Goal: Task Accomplishment & Management: Complete application form

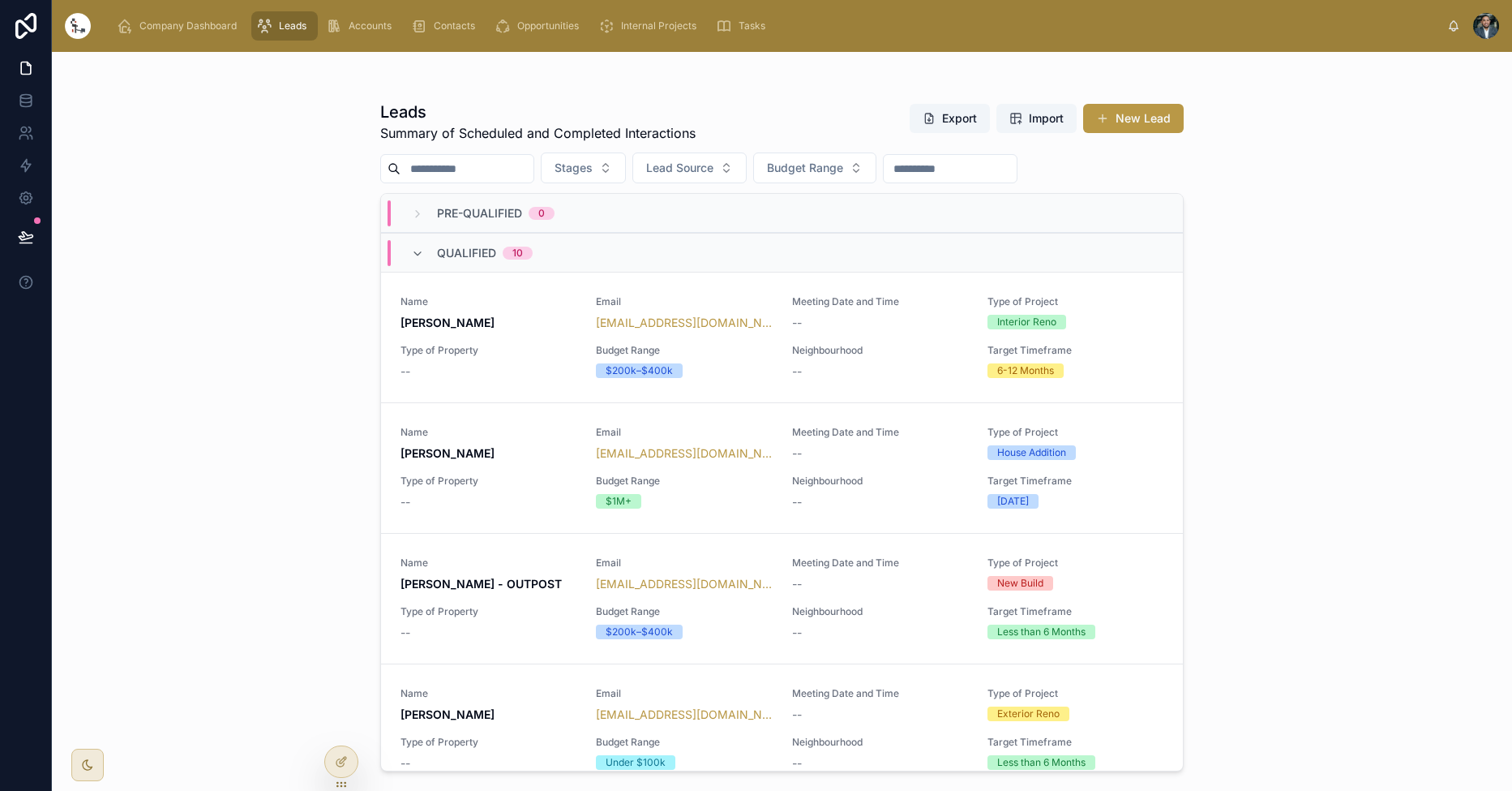
scroll to position [0, 1]
click at [515, 219] on span "Pre-Qualified" at bounding box center [479, 213] width 85 height 16
click at [432, 215] on div "Pre-Qualified 0" at bounding box center [483, 213] width 144 height 16
click at [1141, 120] on button "New Lead" at bounding box center [1133, 118] width 101 height 29
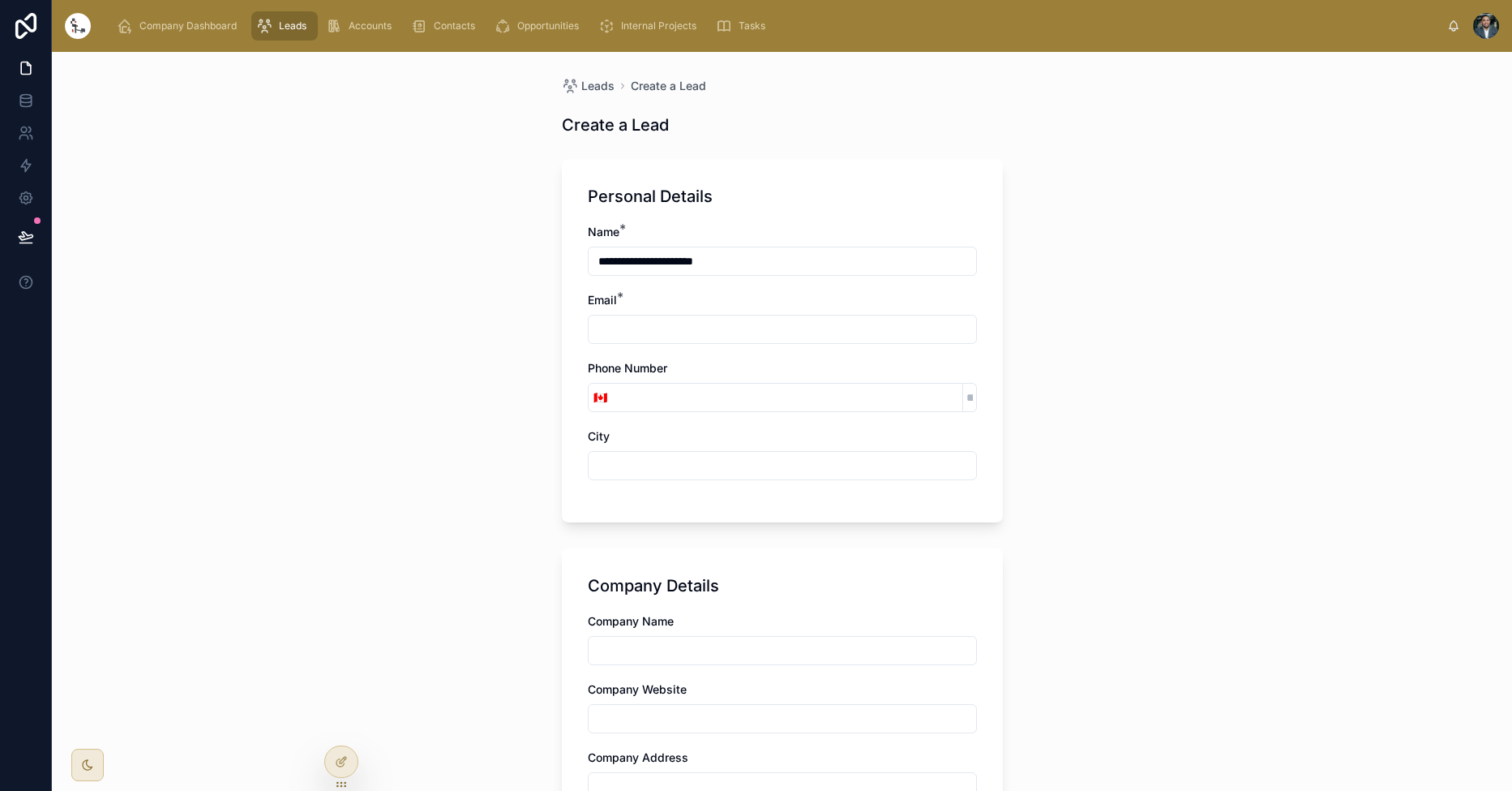
type input "**********"
paste input "**********"
type input "**********"
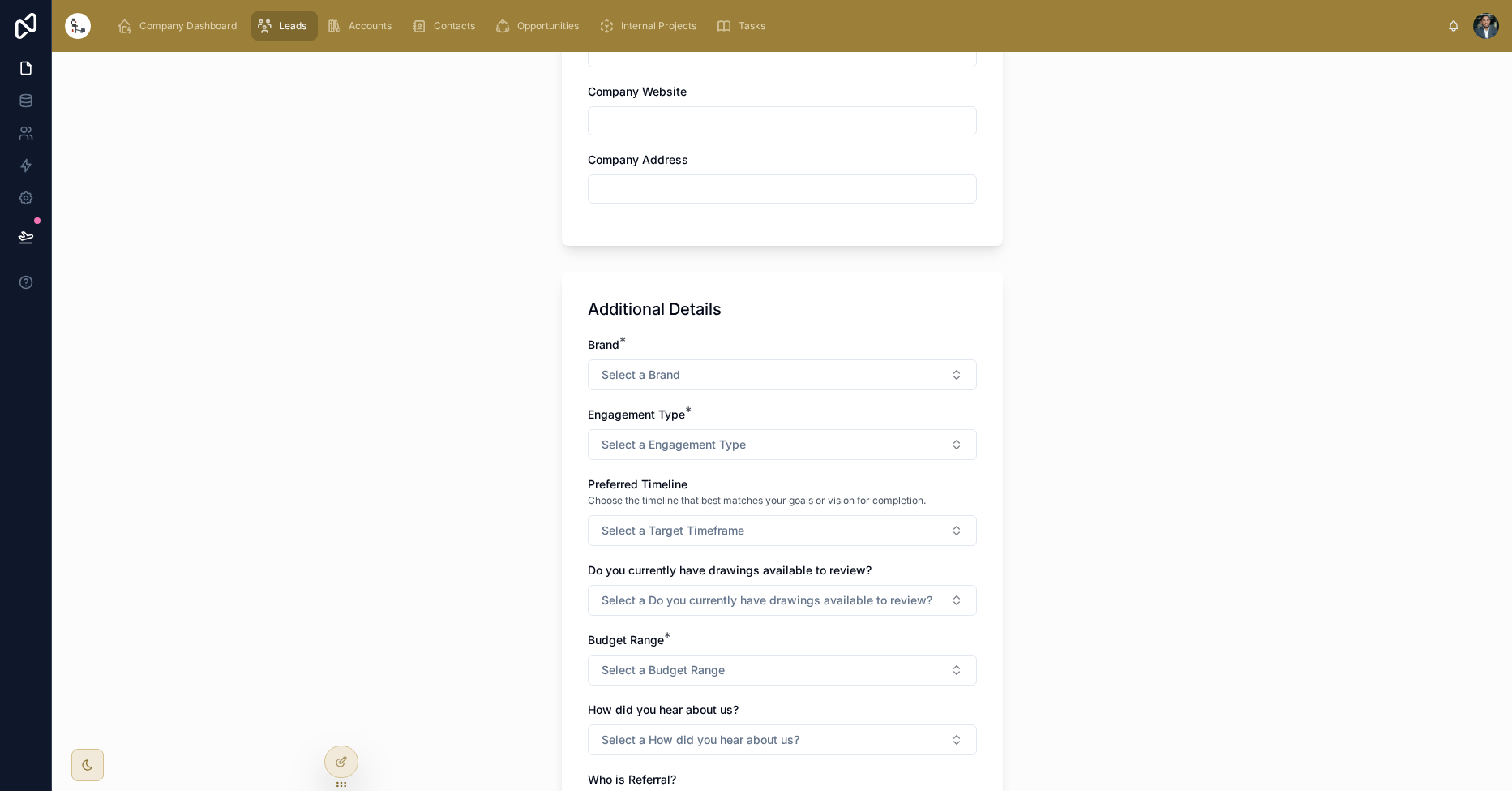
scroll to position [688, 0]
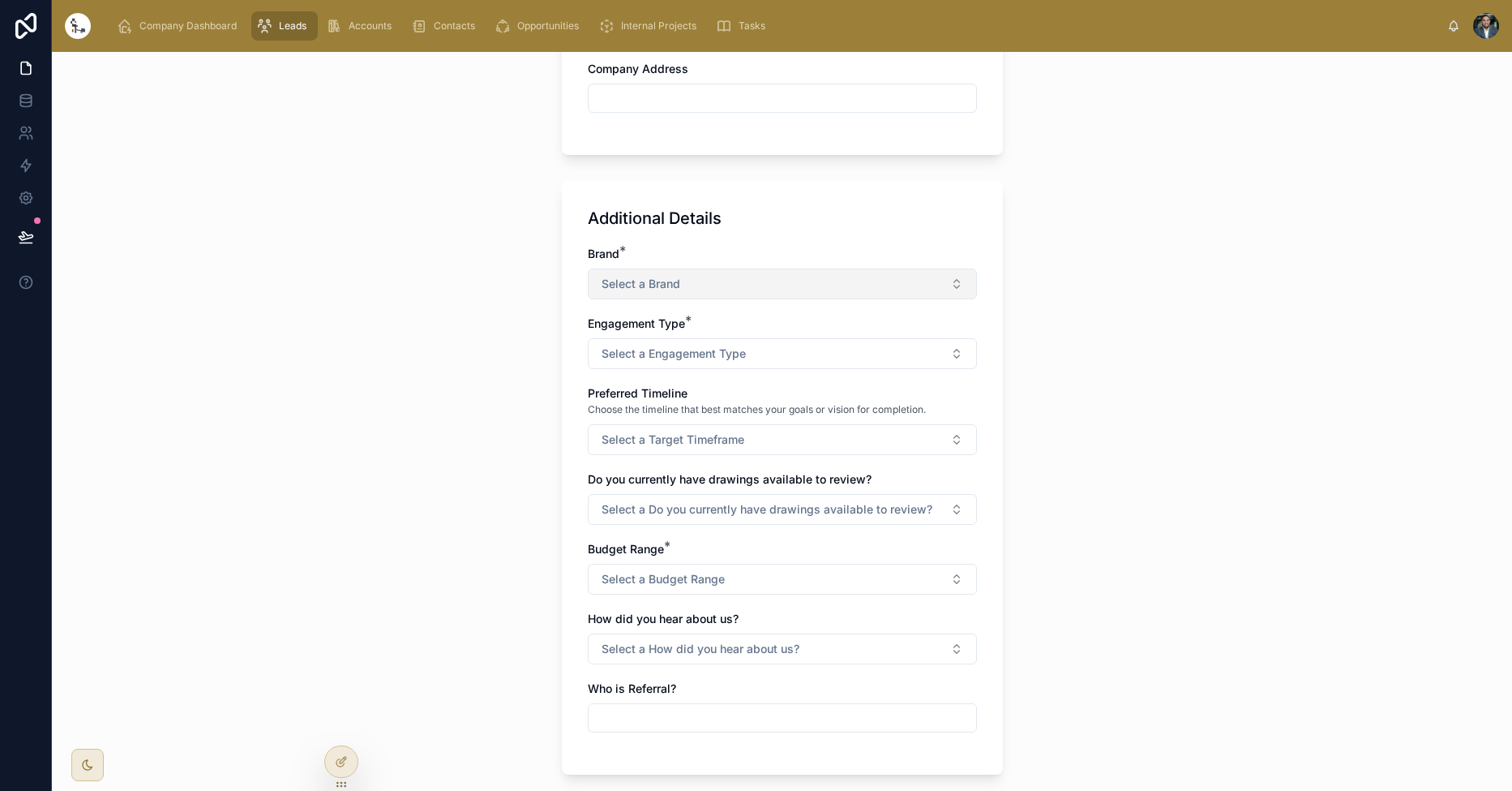
type input "********"
click at [698, 287] on button "Select a Brand" at bounding box center [782, 283] width 389 height 31
click at [685, 339] on div "WLH" at bounding box center [781, 347] width 381 height 22
click at [680, 349] on span "Select a Engagement Type" at bounding box center [673, 353] width 145 height 16
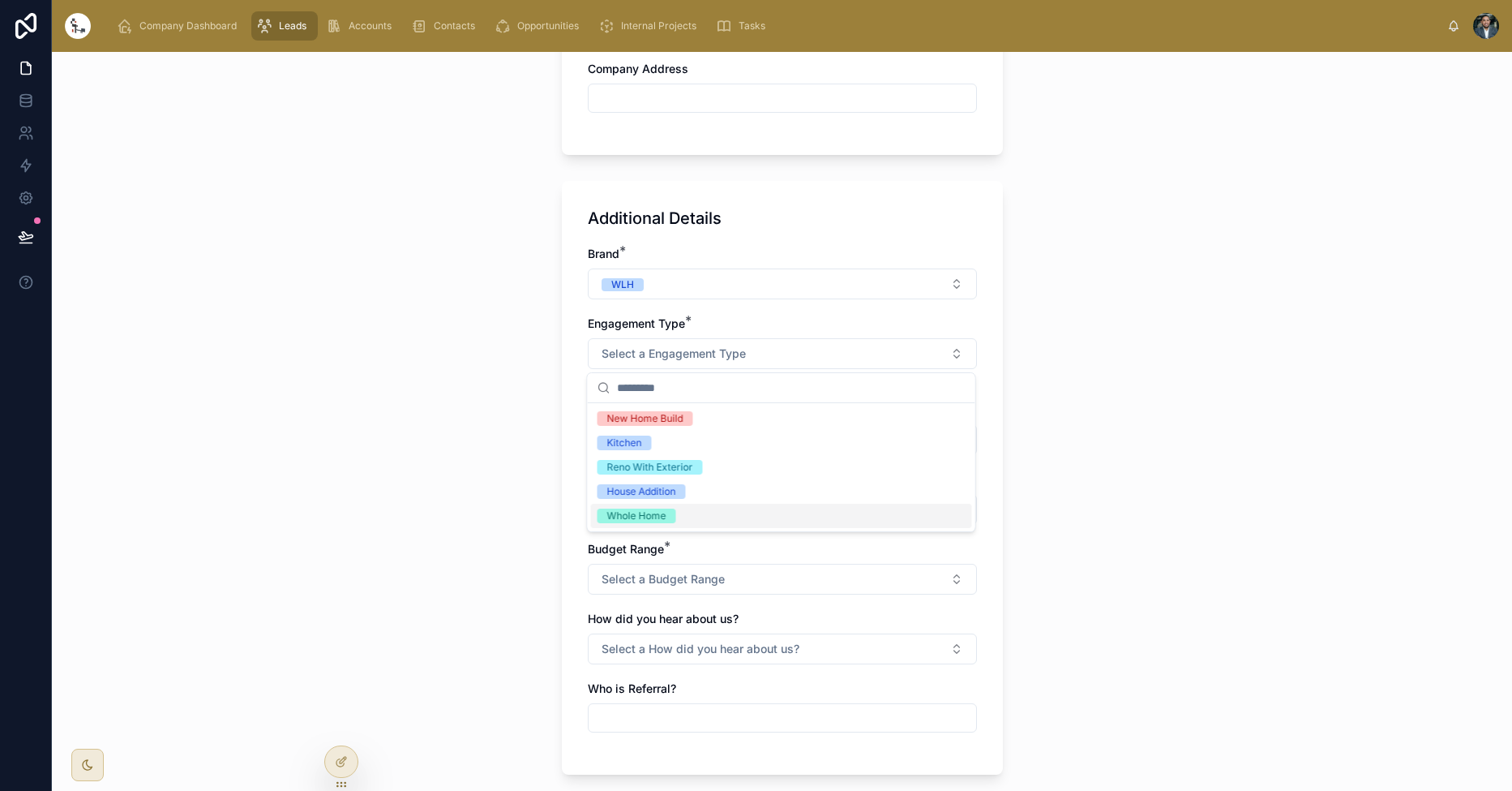
click at [701, 517] on div "Whole Home" at bounding box center [781, 516] width 381 height 24
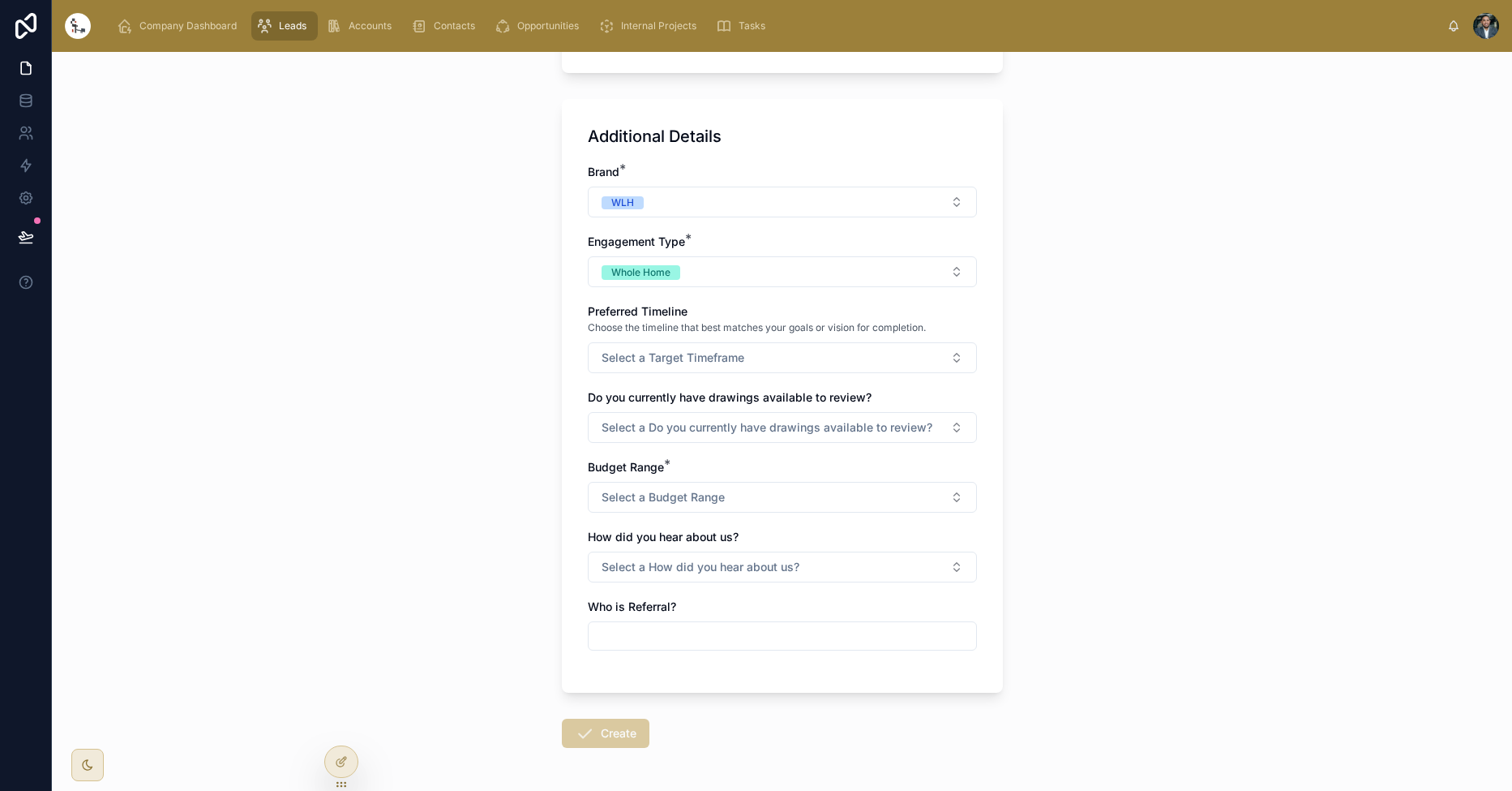
scroll to position [800, 0]
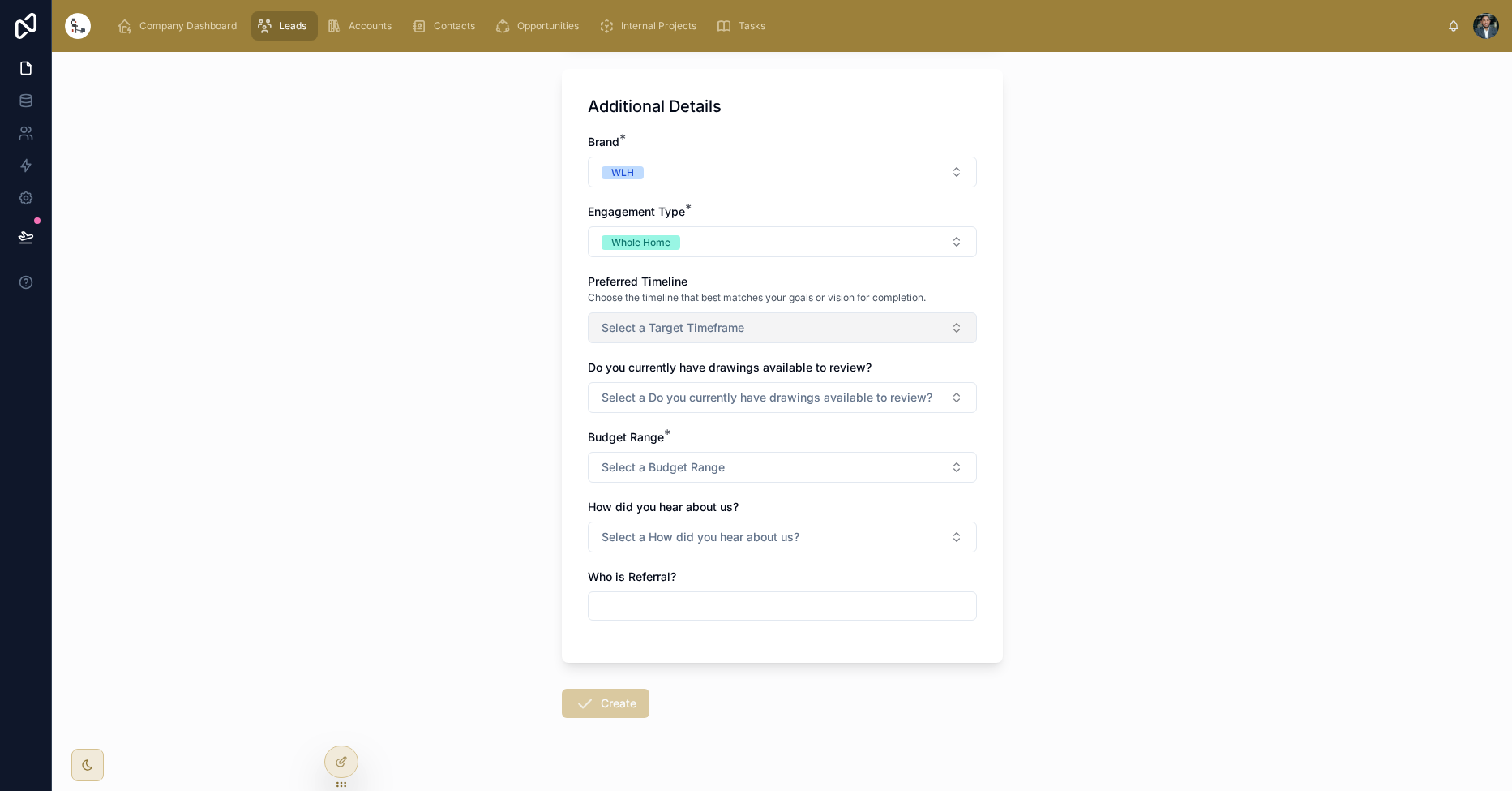
click at [668, 329] on span "Select a Target Timeframe" at bounding box center [672, 327] width 143 height 16
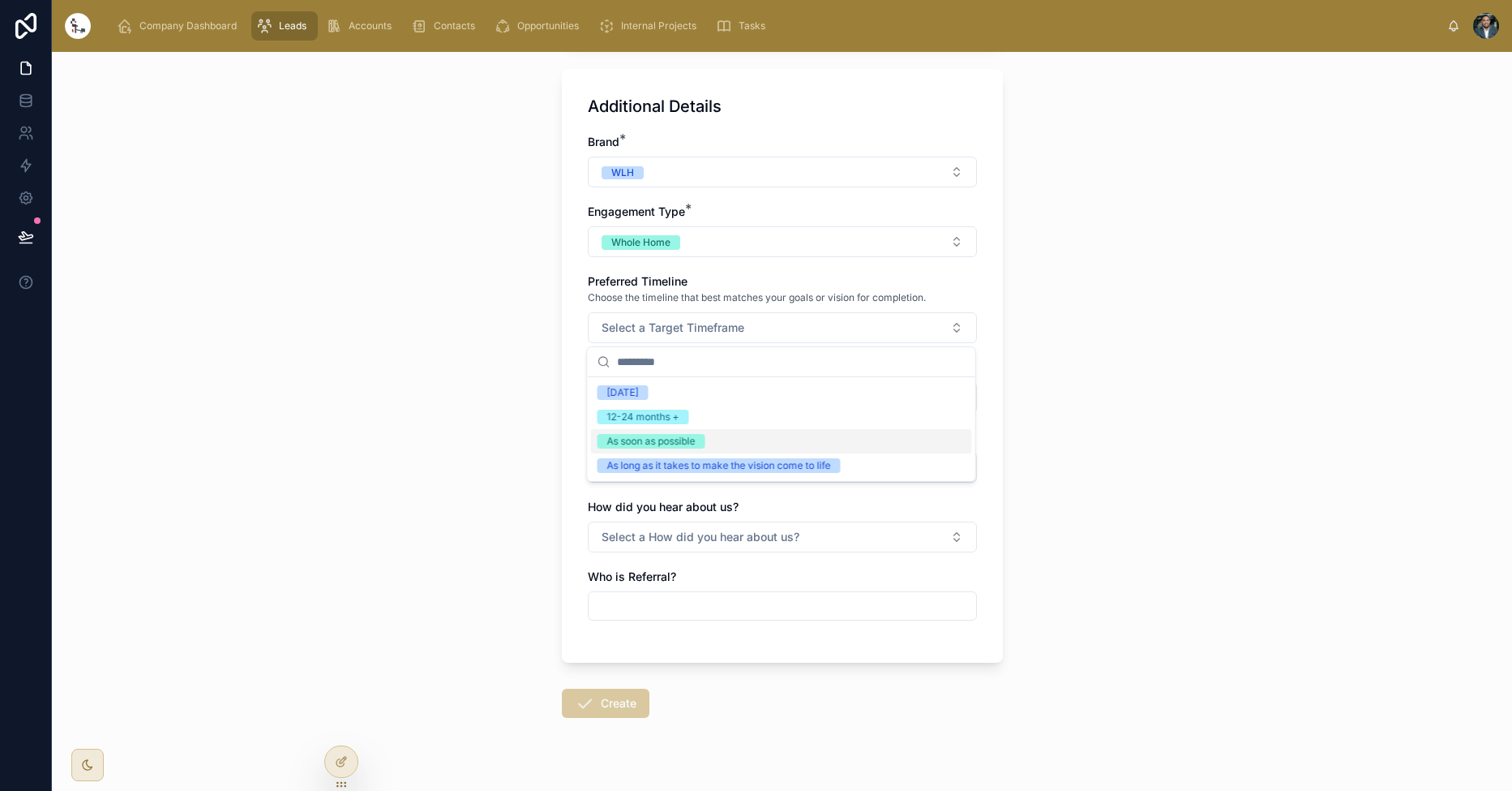
click at [716, 441] on div "As soon as possible" at bounding box center [781, 441] width 381 height 24
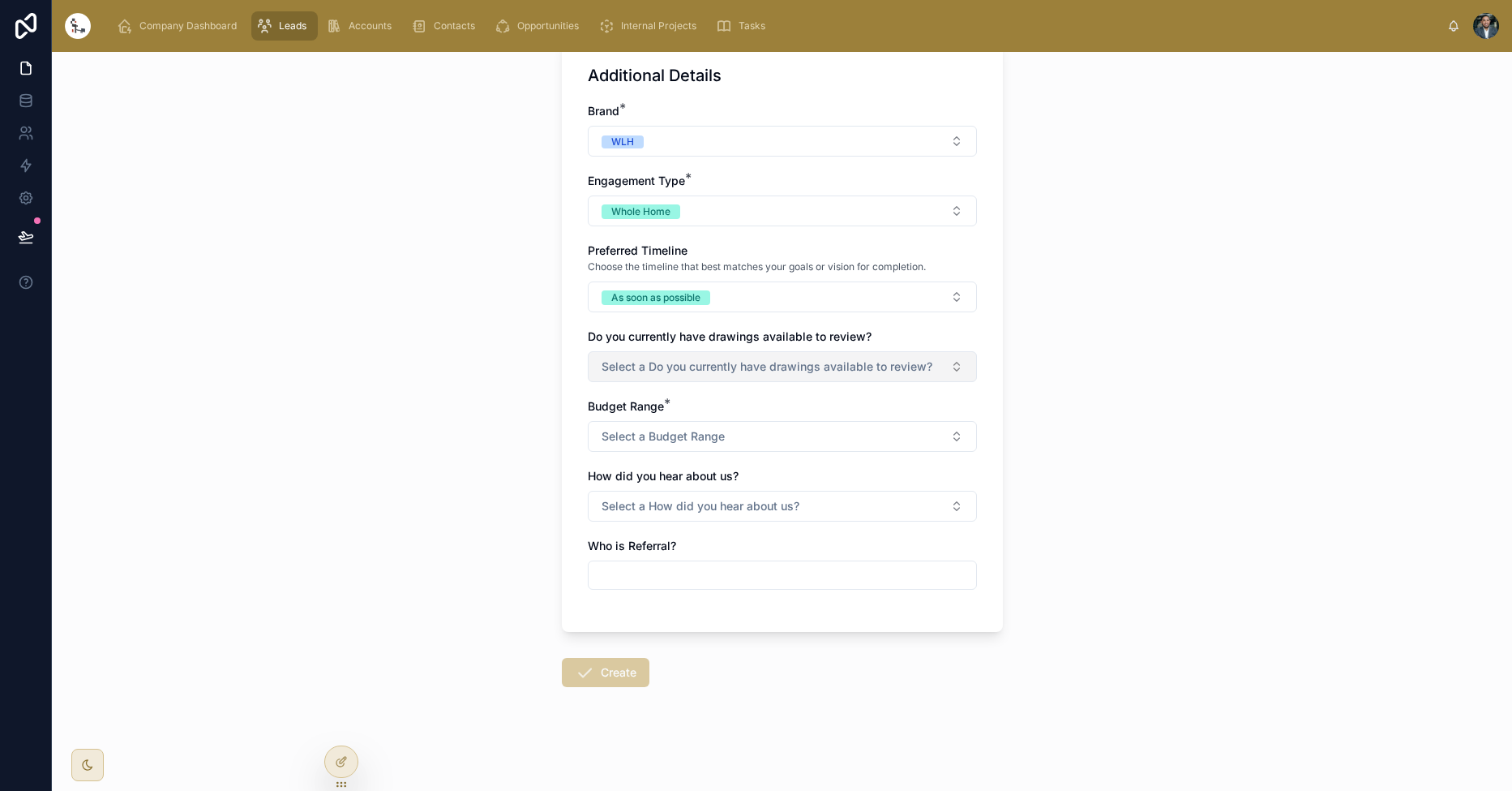
scroll to position [831, 0]
click at [726, 434] on button "Select a Budget Range" at bounding box center [782, 436] width 389 height 31
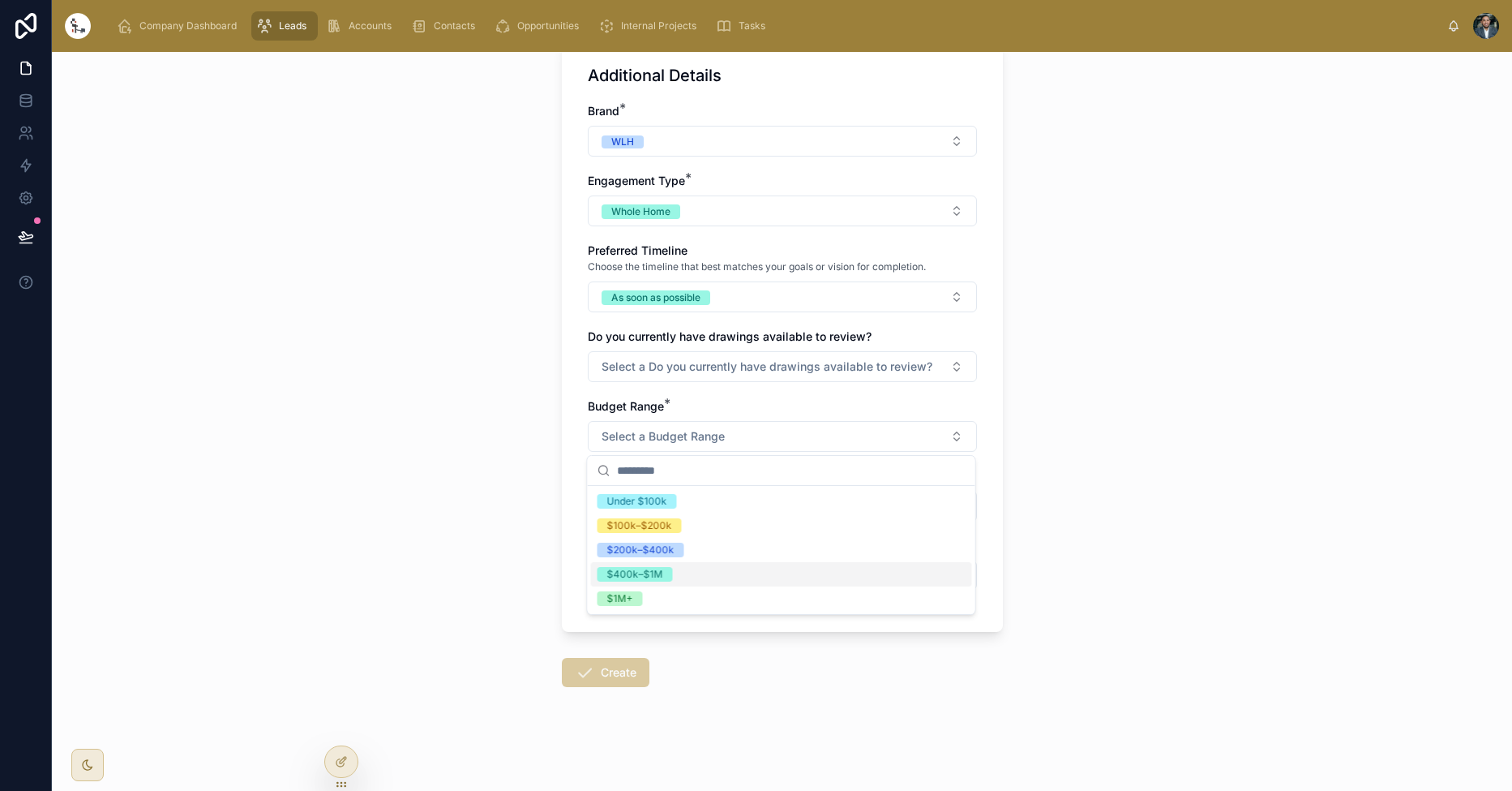
click at [725, 581] on div "$400k–$1M" at bounding box center [781, 574] width 381 height 24
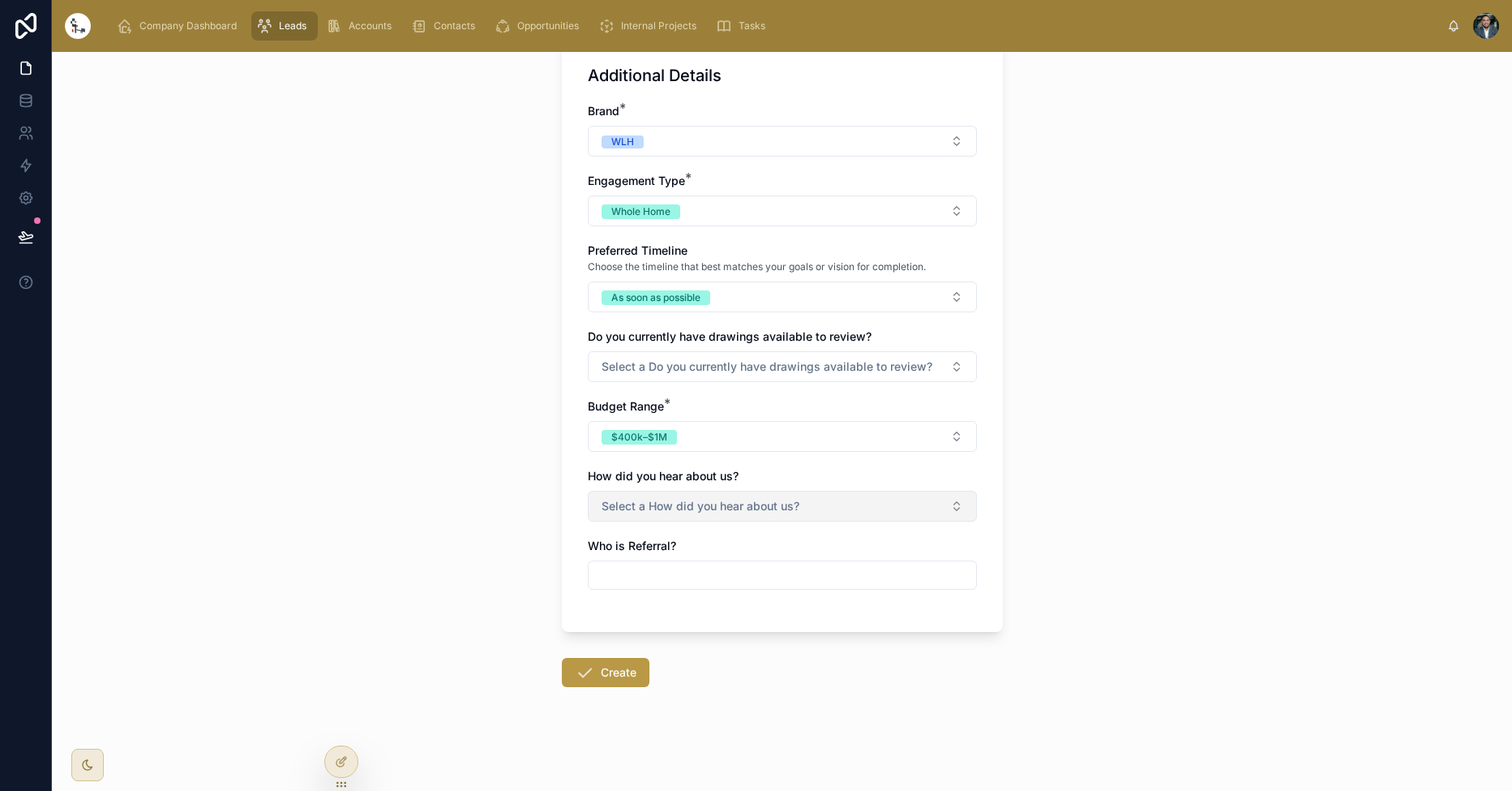
click at [650, 513] on span "Select a How did you hear about us?" at bounding box center [700, 505] width 198 height 16
click at [707, 648] on div "Referral" at bounding box center [781, 643] width 381 height 24
click at [662, 570] on input "text" at bounding box center [781, 575] width 387 height 22
type input "**********"
click at [620, 683] on button "Create" at bounding box center [606, 671] width 88 height 29
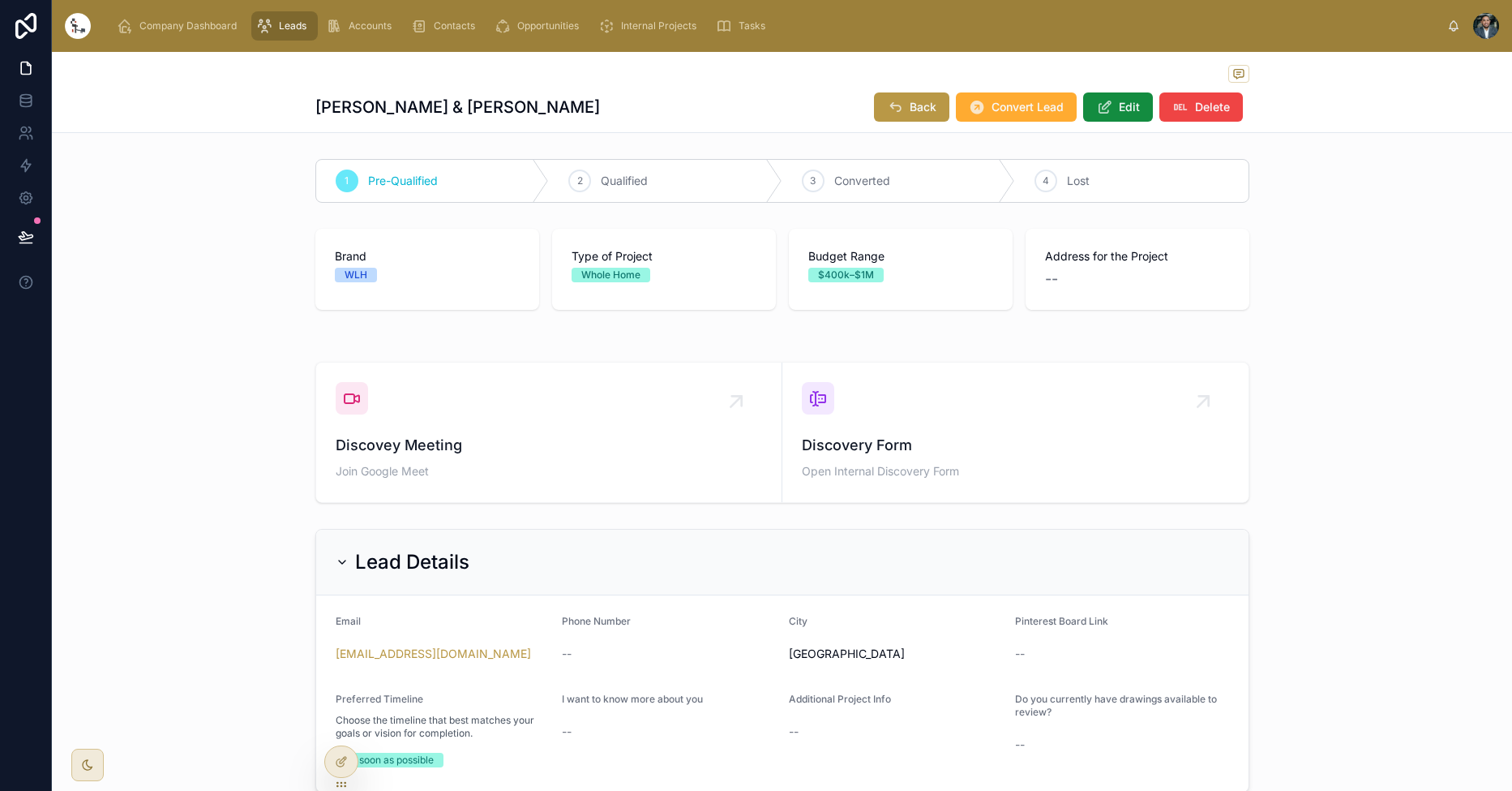
scroll to position [8, 0]
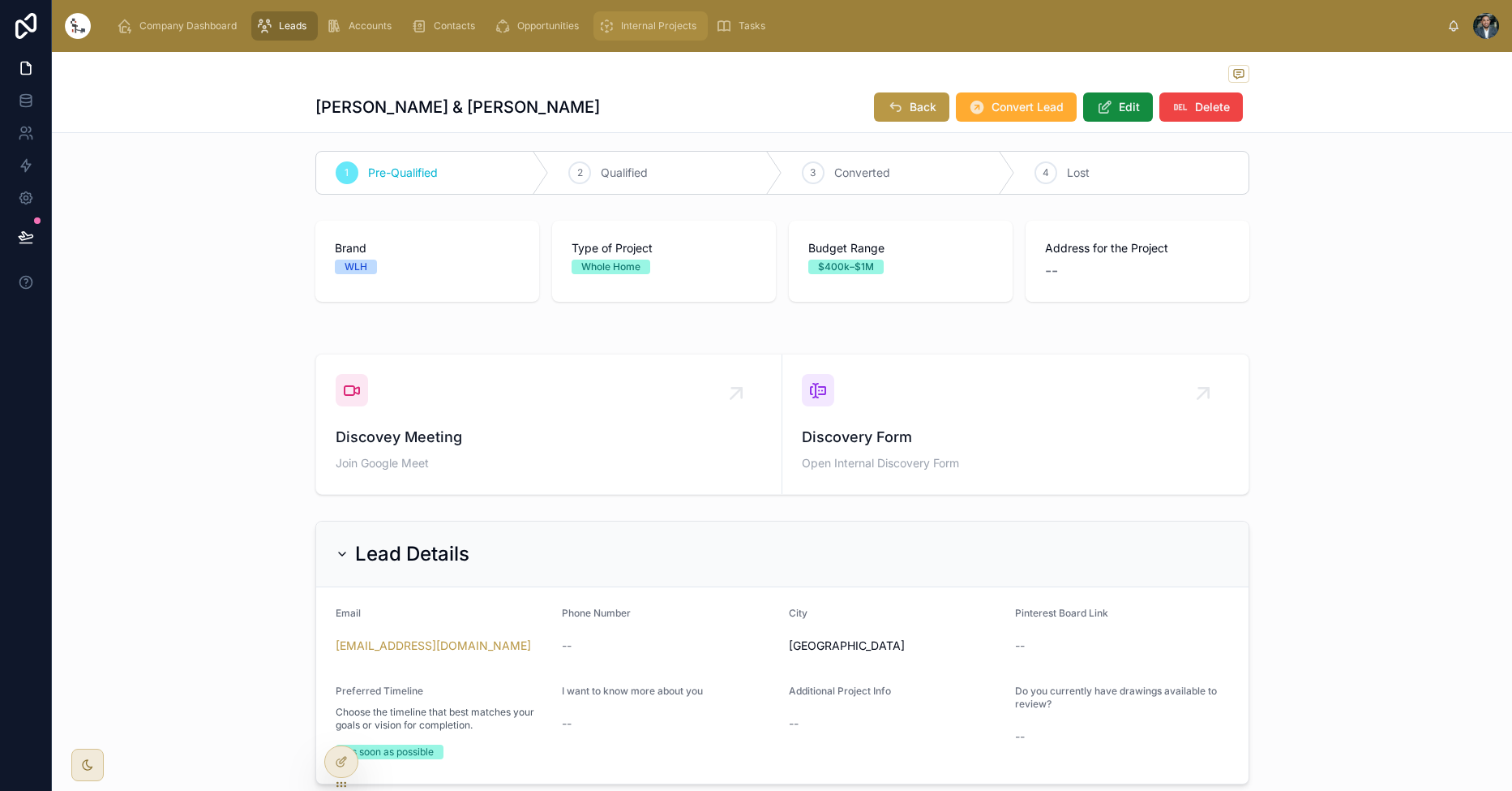
click at [649, 36] on div "Internal Projects" at bounding box center [651, 26] width 105 height 26
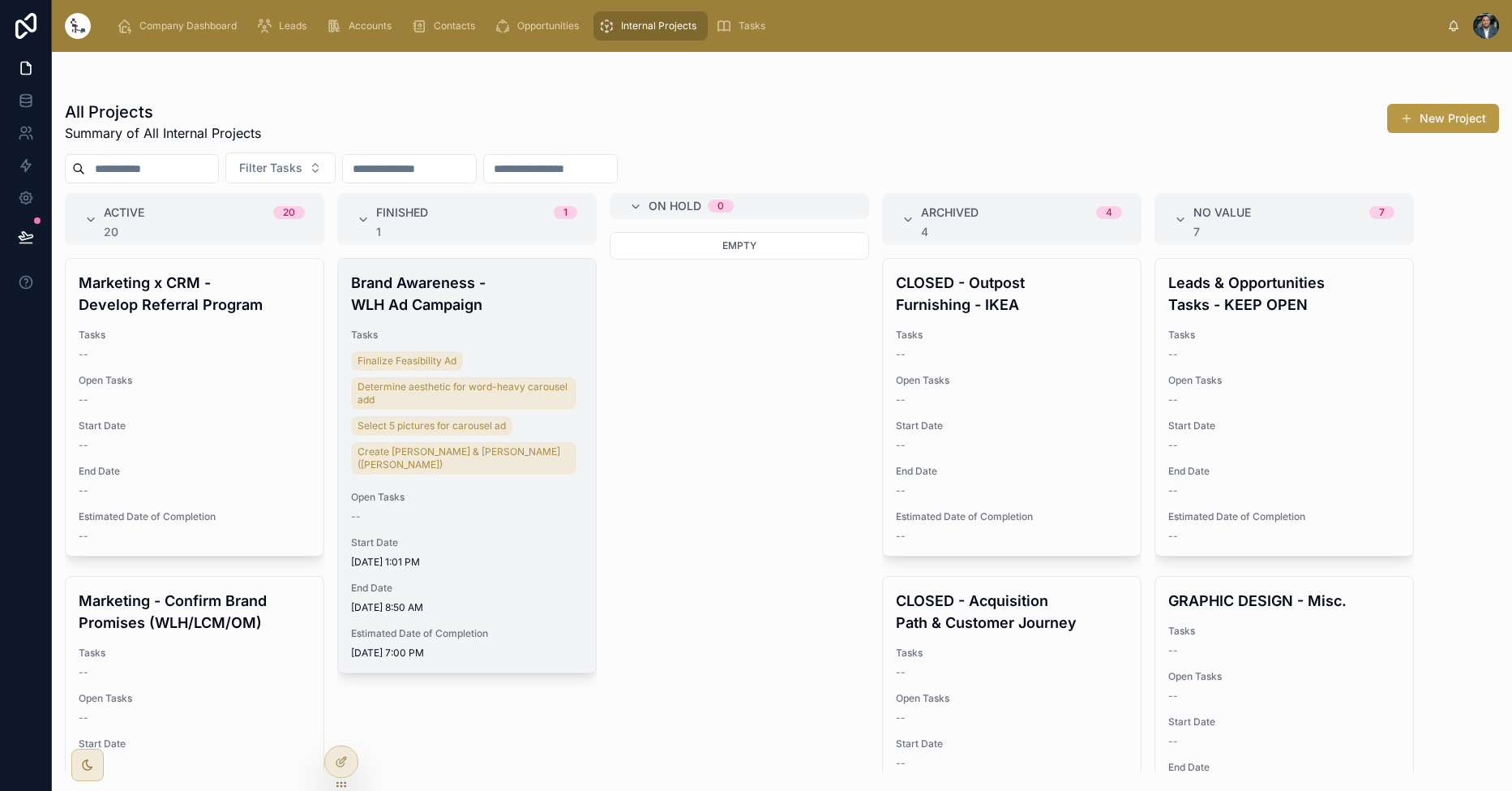
click at [441, 329] on span "Tasks" at bounding box center [467, 335] width 231 height 13
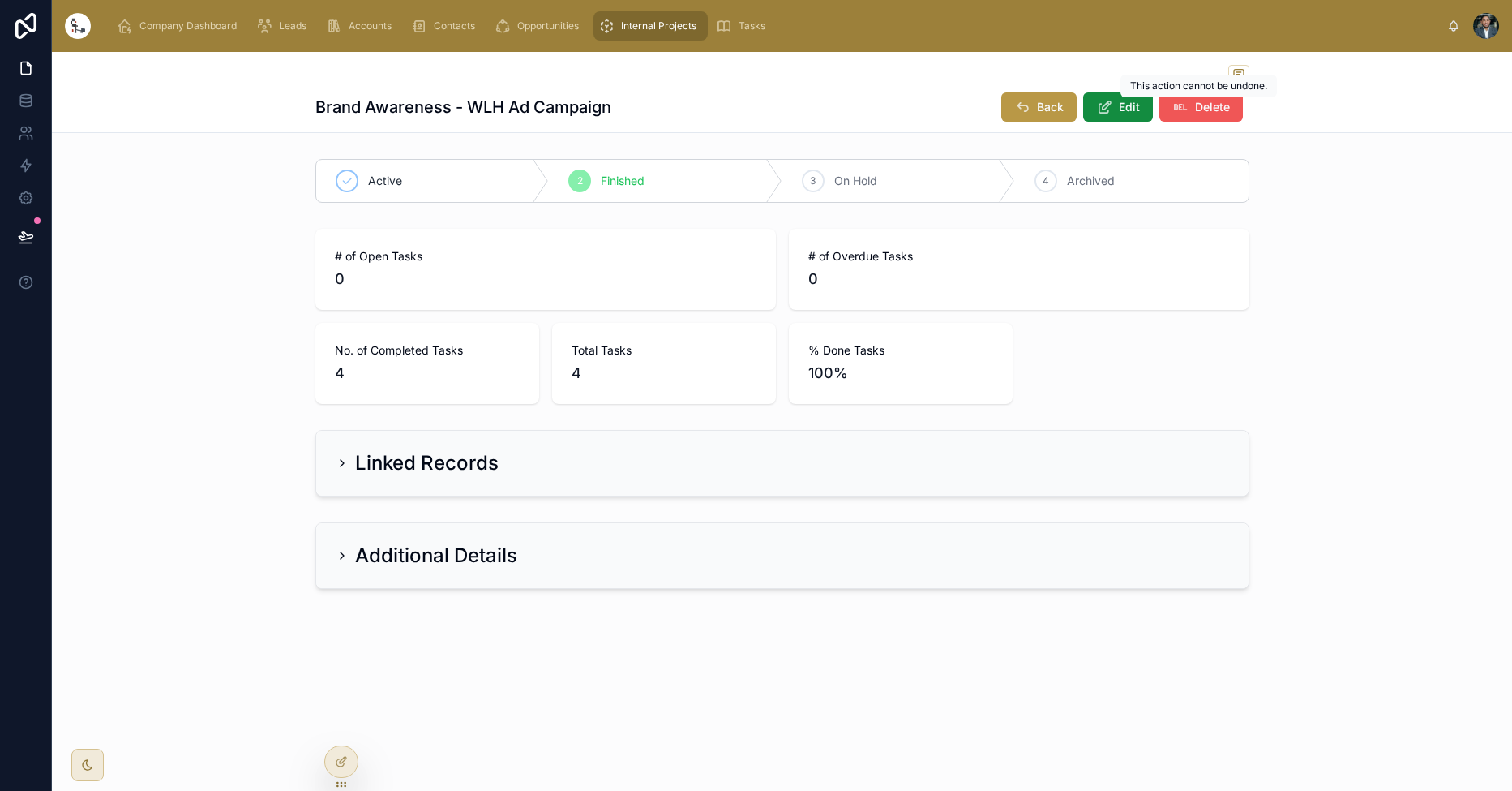
click at [1197, 110] on span "Delete" at bounding box center [1211, 106] width 35 height 16
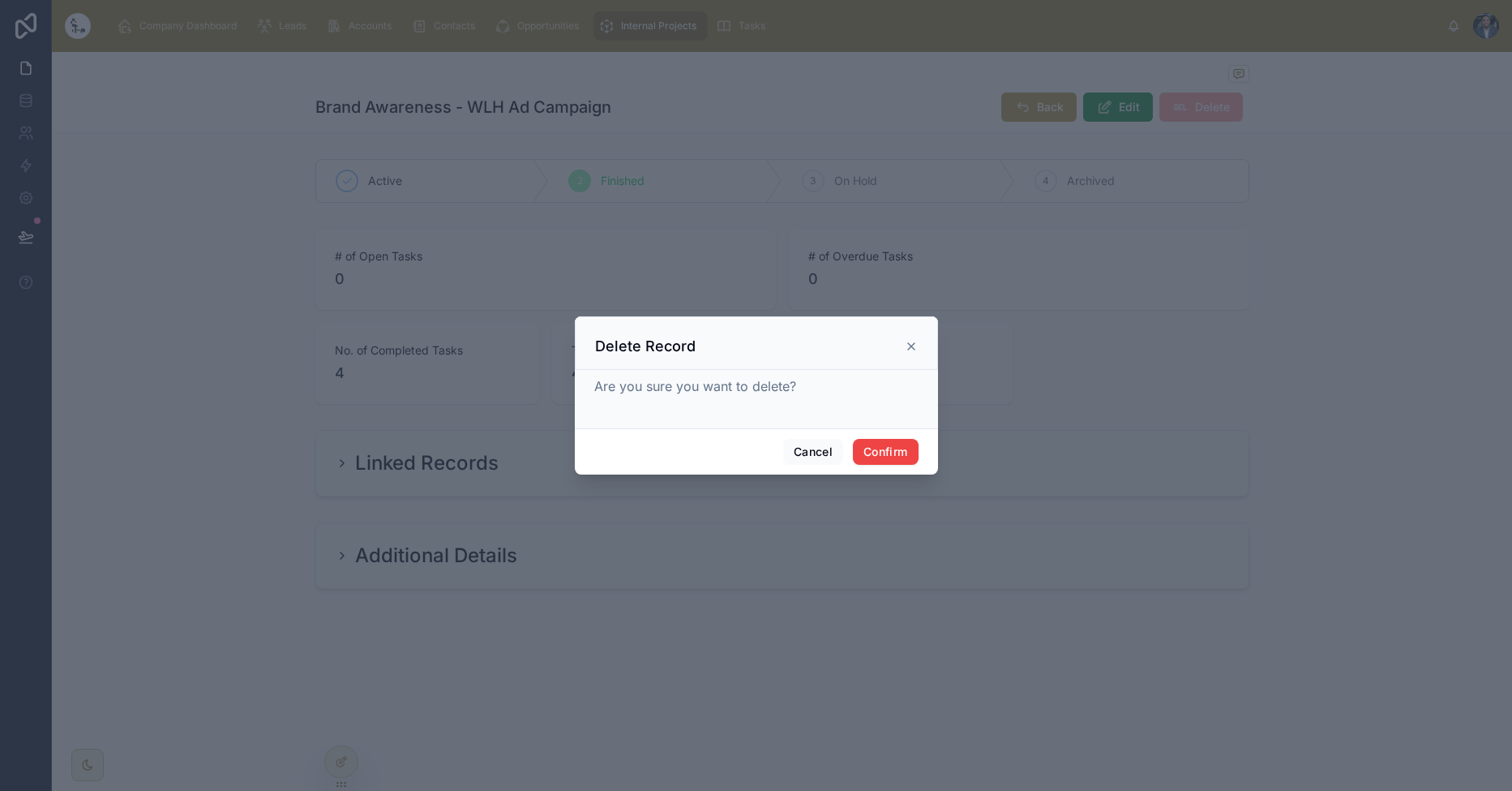
click at [903, 445] on button "Confirm" at bounding box center [885, 452] width 64 height 26
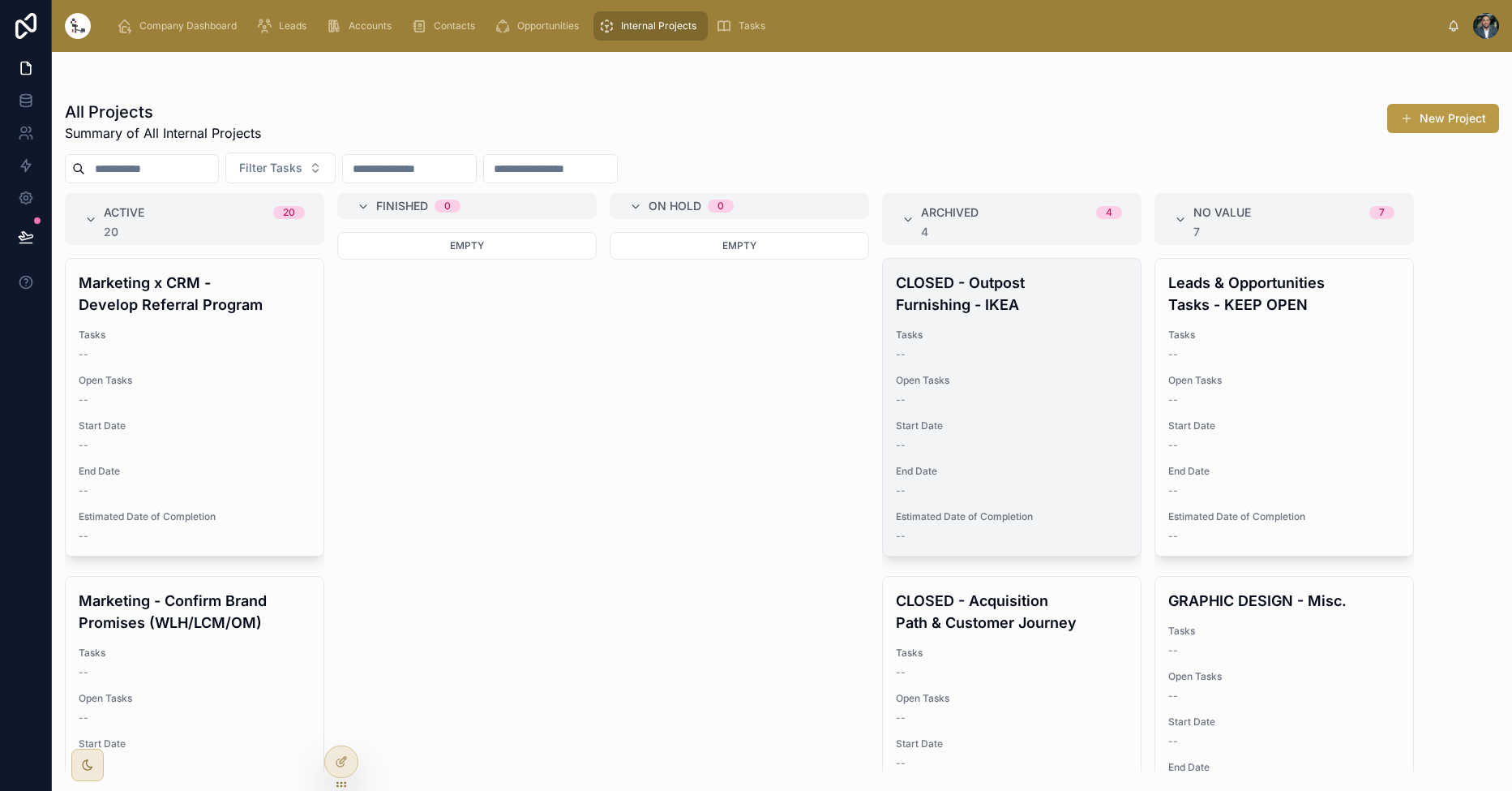
click at [973, 393] on div "--" at bounding box center [1012, 400] width 231 height 13
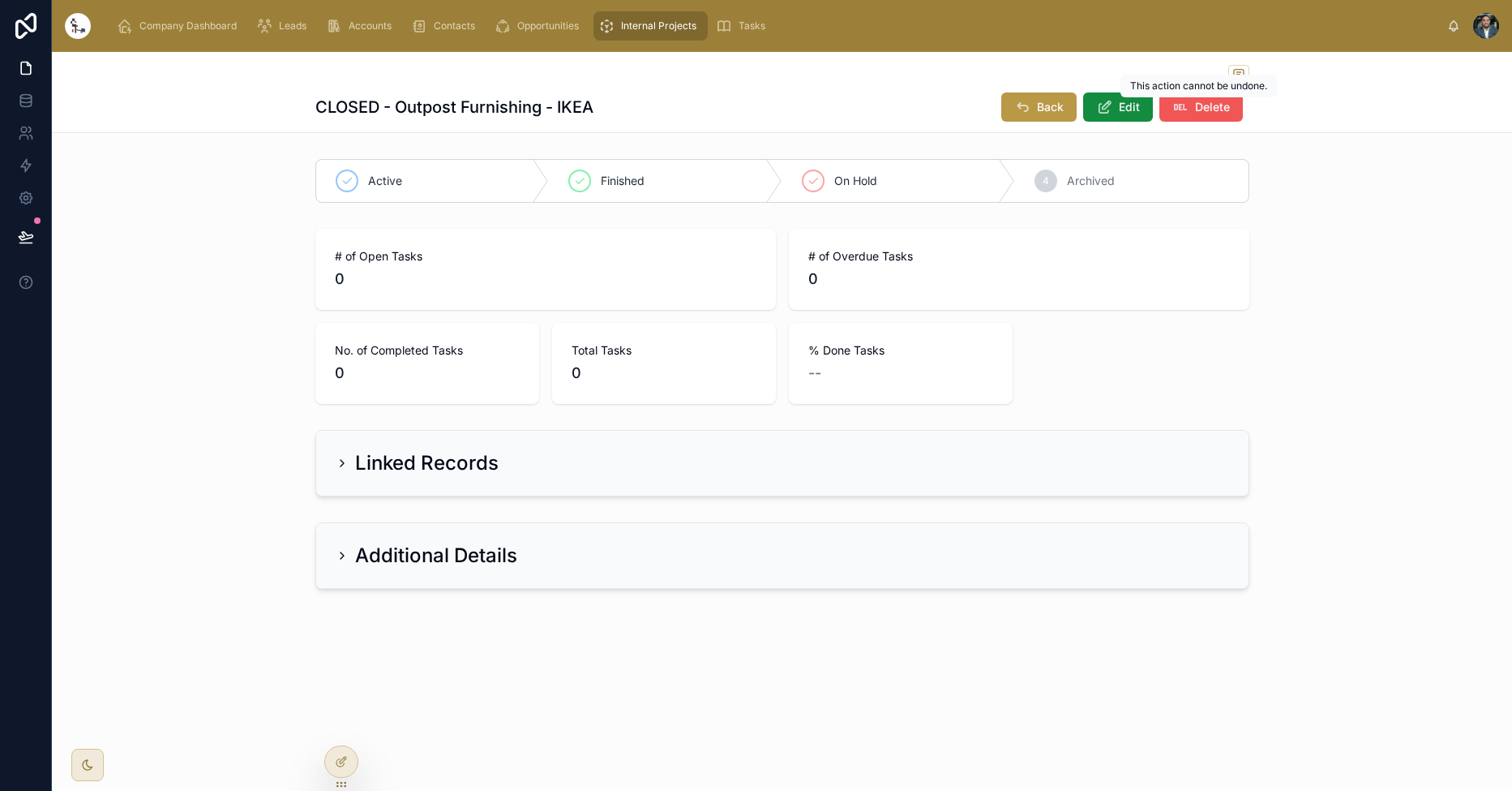
click at [1197, 108] on span "Delete" at bounding box center [1211, 106] width 35 height 16
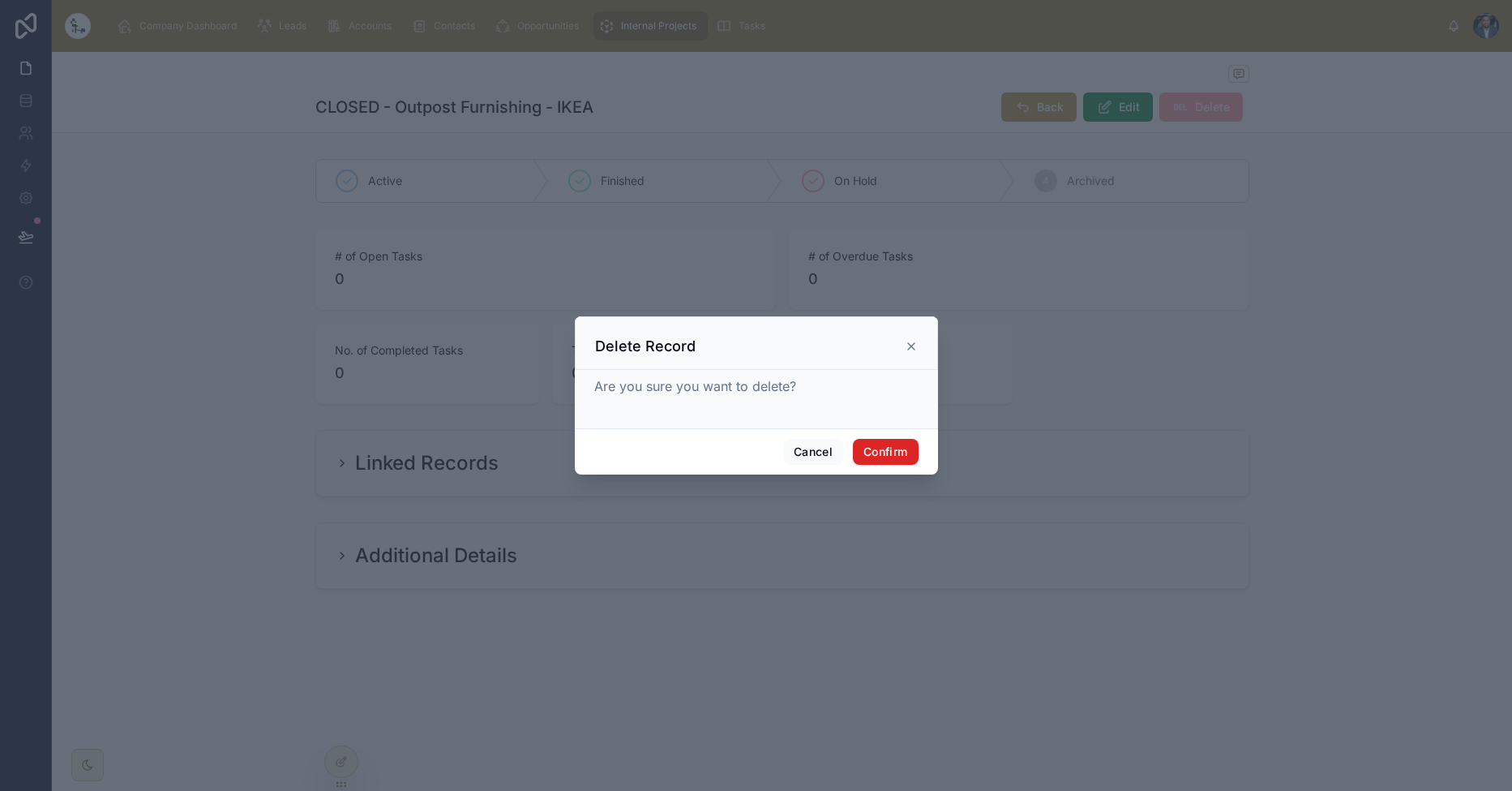
click at [877, 446] on button "Confirm" at bounding box center [885, 452] width 64 height 26
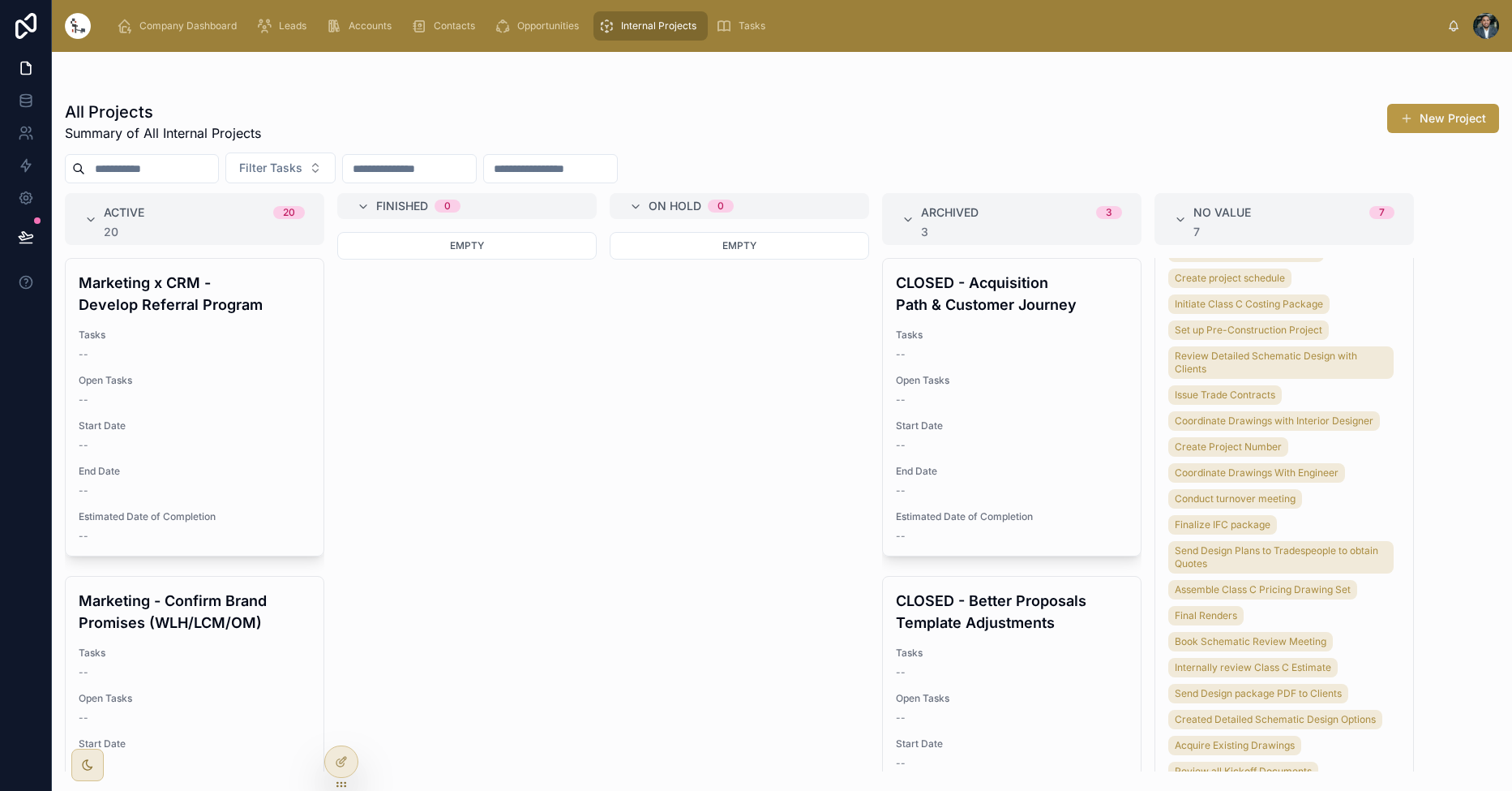
scroll to position [1737, 0]
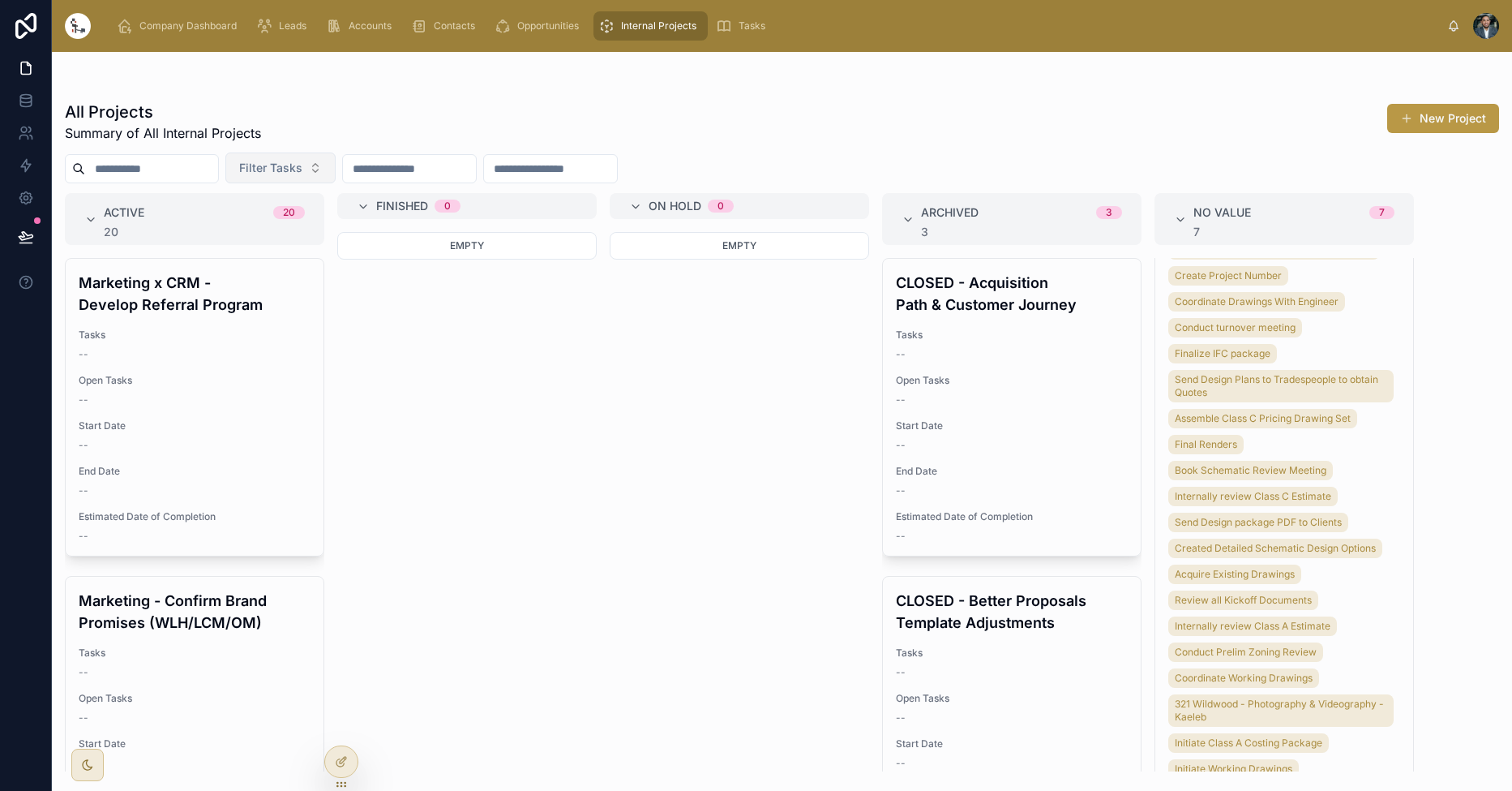
click at [336, 175] on button "Filter Tasks" at bounding box center [280, 167] width 110 height 31
click at [647, 122] on div "All Projects Summary of All Internal Projects New Project" at bounding box center [781, 121] width 1434 height 42
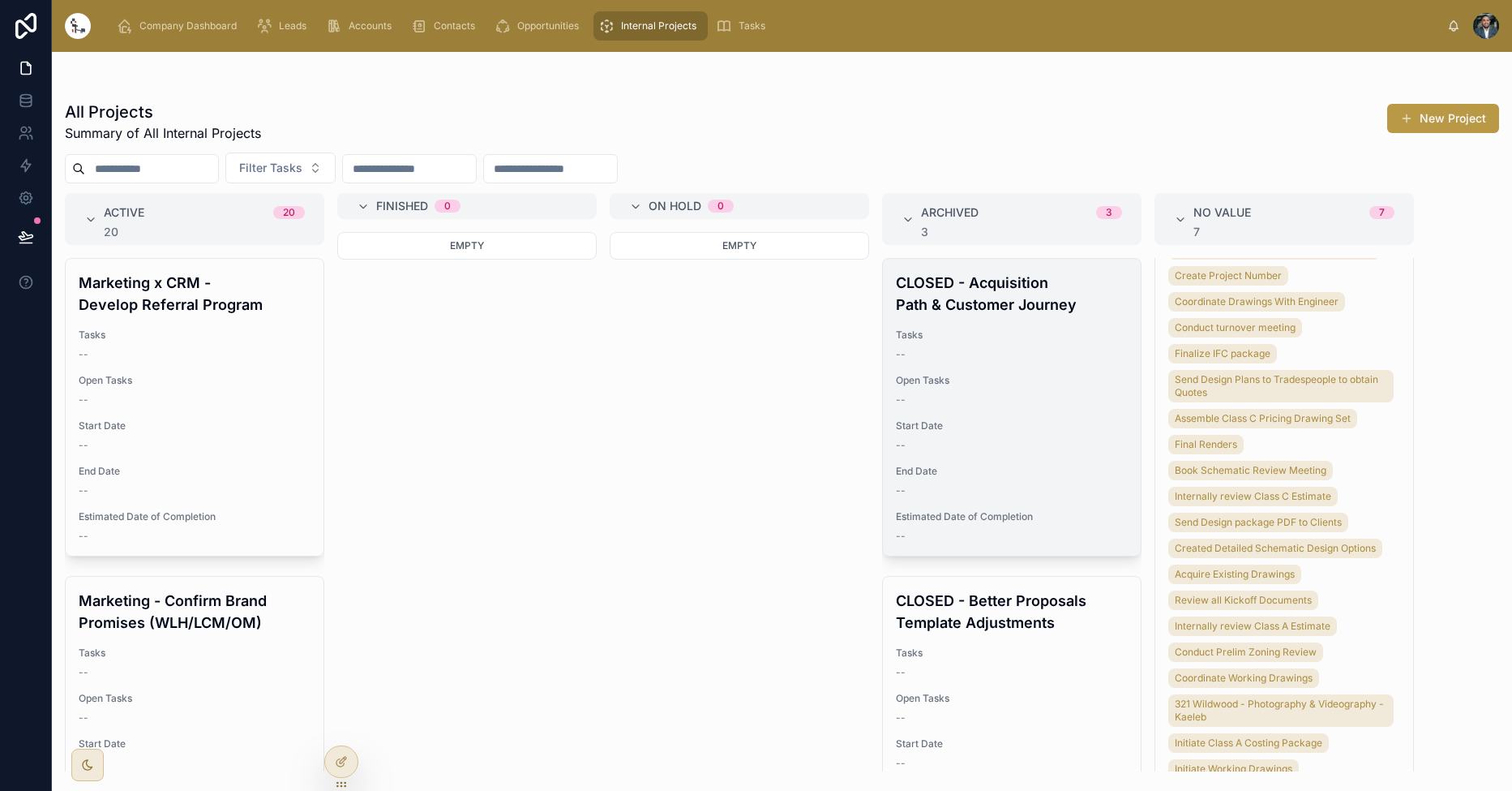
click at [1022, 391] on div "Open Tasks --" at bounding box center [1012, 389] width 231 height 33
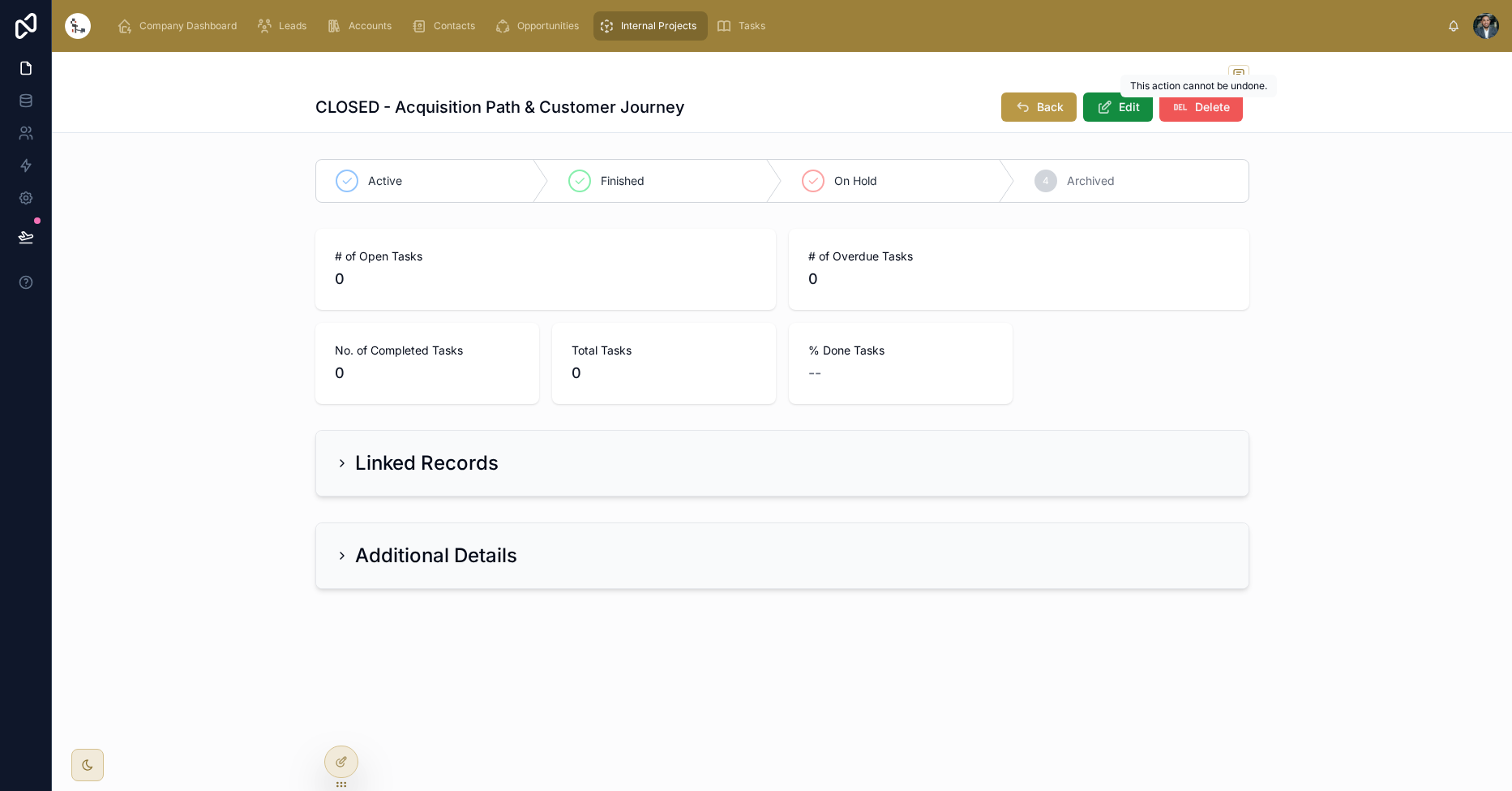
click at [1188, 107] on button "Delete" at bounding box center [1200, 106] width 83 height 29
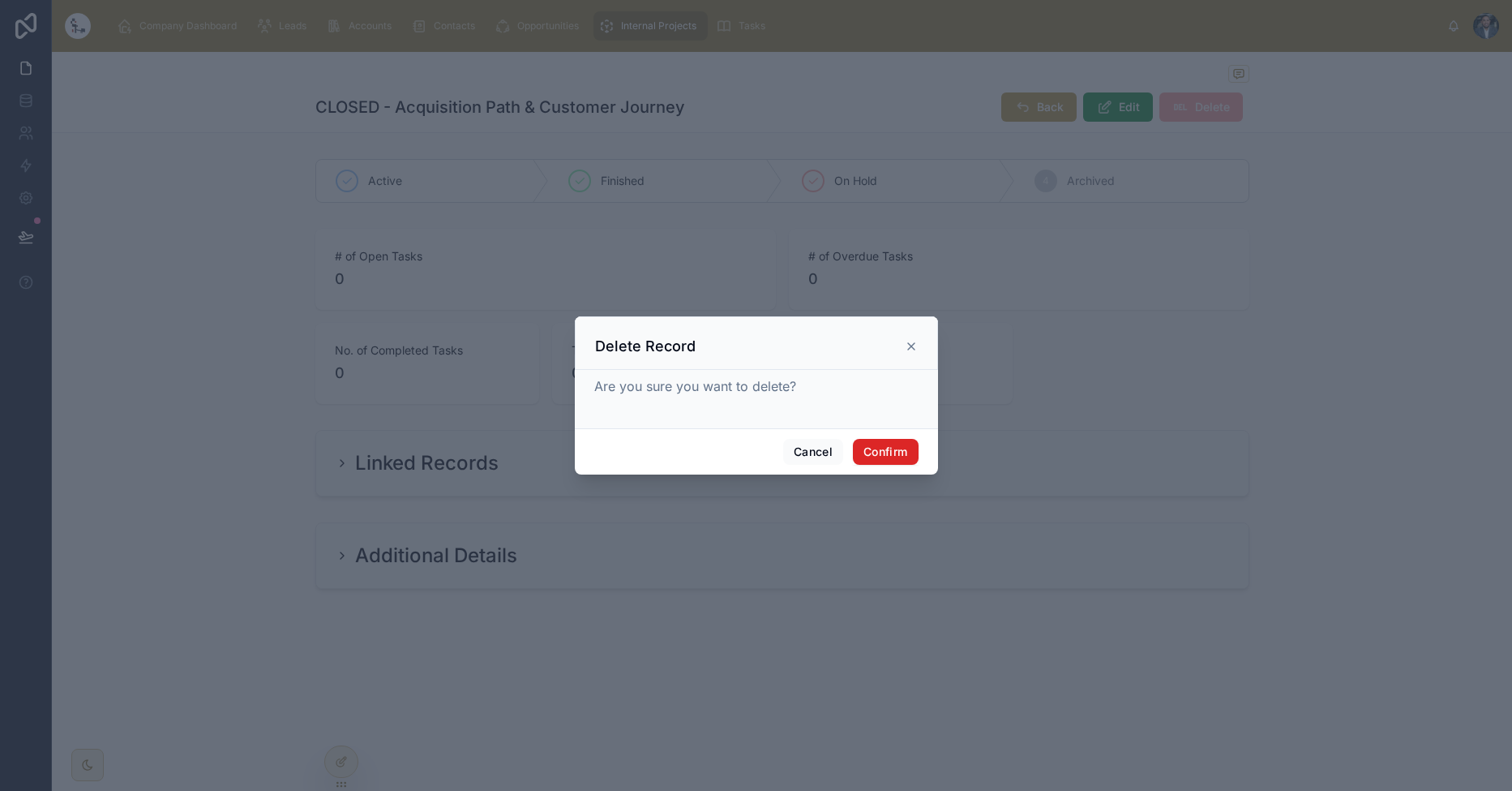
click at [891, 449] on button "Confirm" at bounding box center [885, 452] width 64 height 26
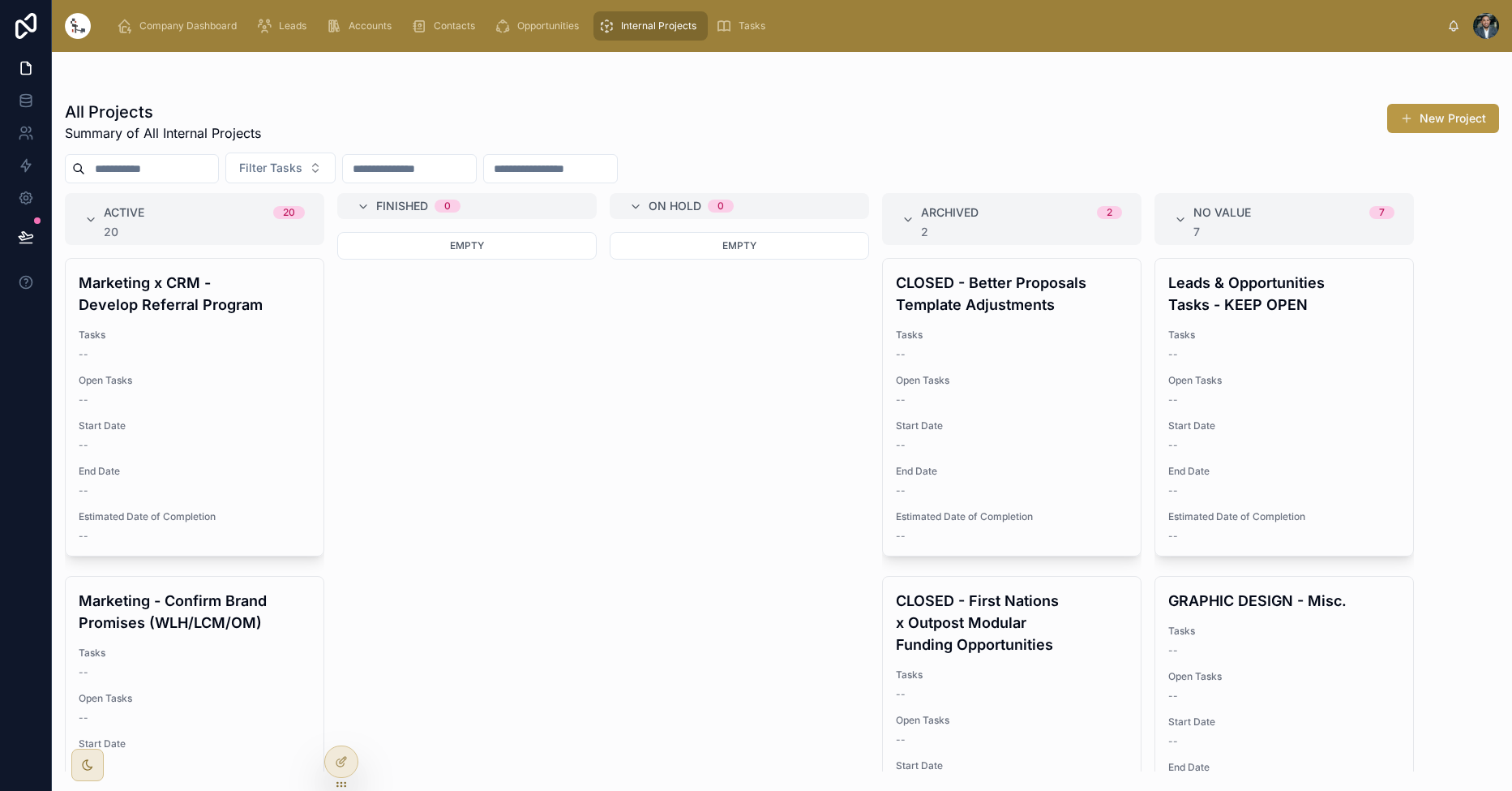
click at [1060, 280] on h4 "CLOSED - Better Proposals Template Adjustments" at bounding box center [1012, 293] width 231 height 44
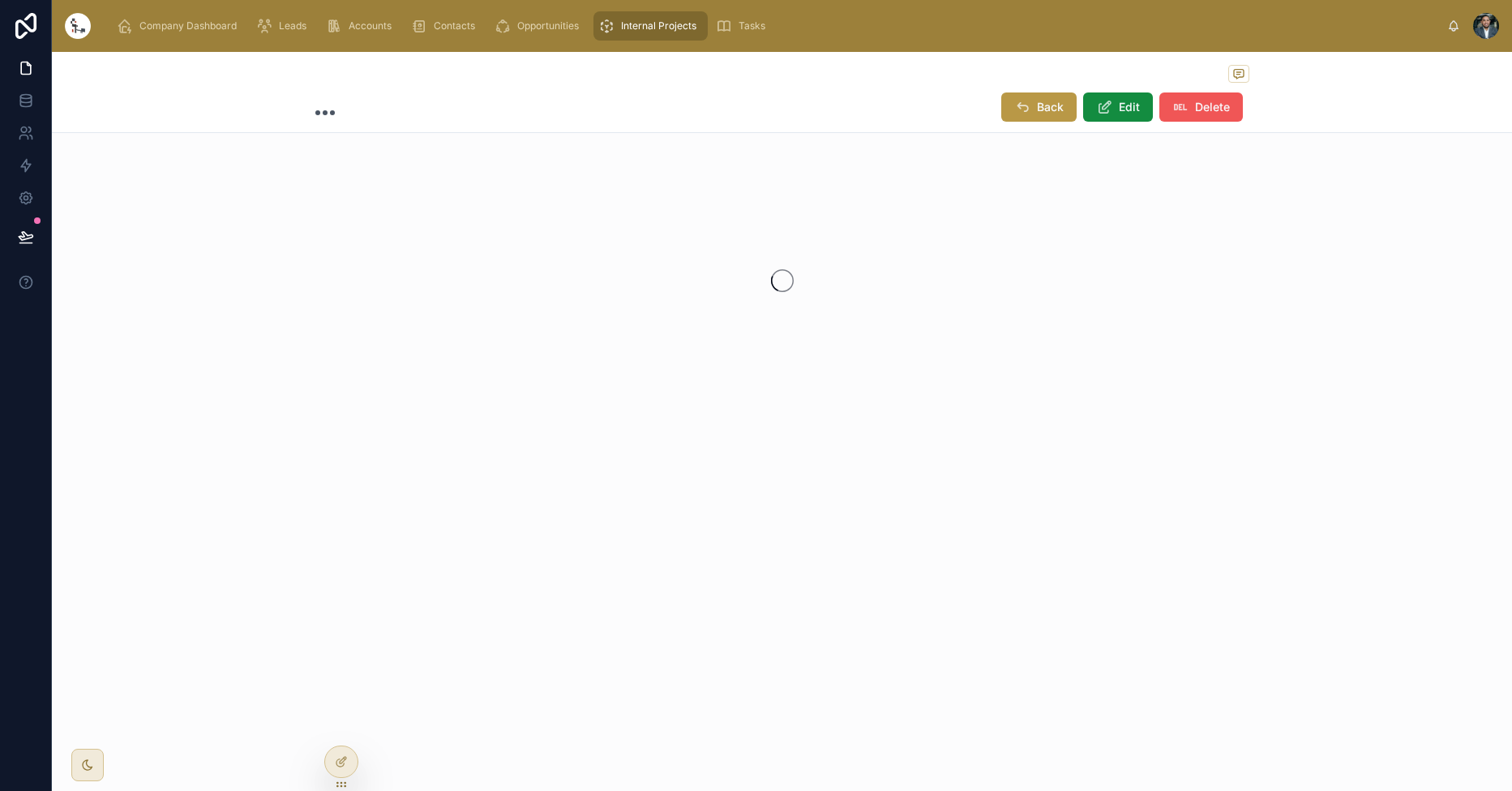
click at [1197, 114] on span "Delete" at bounding box center [1211, 106] width 35 height 16
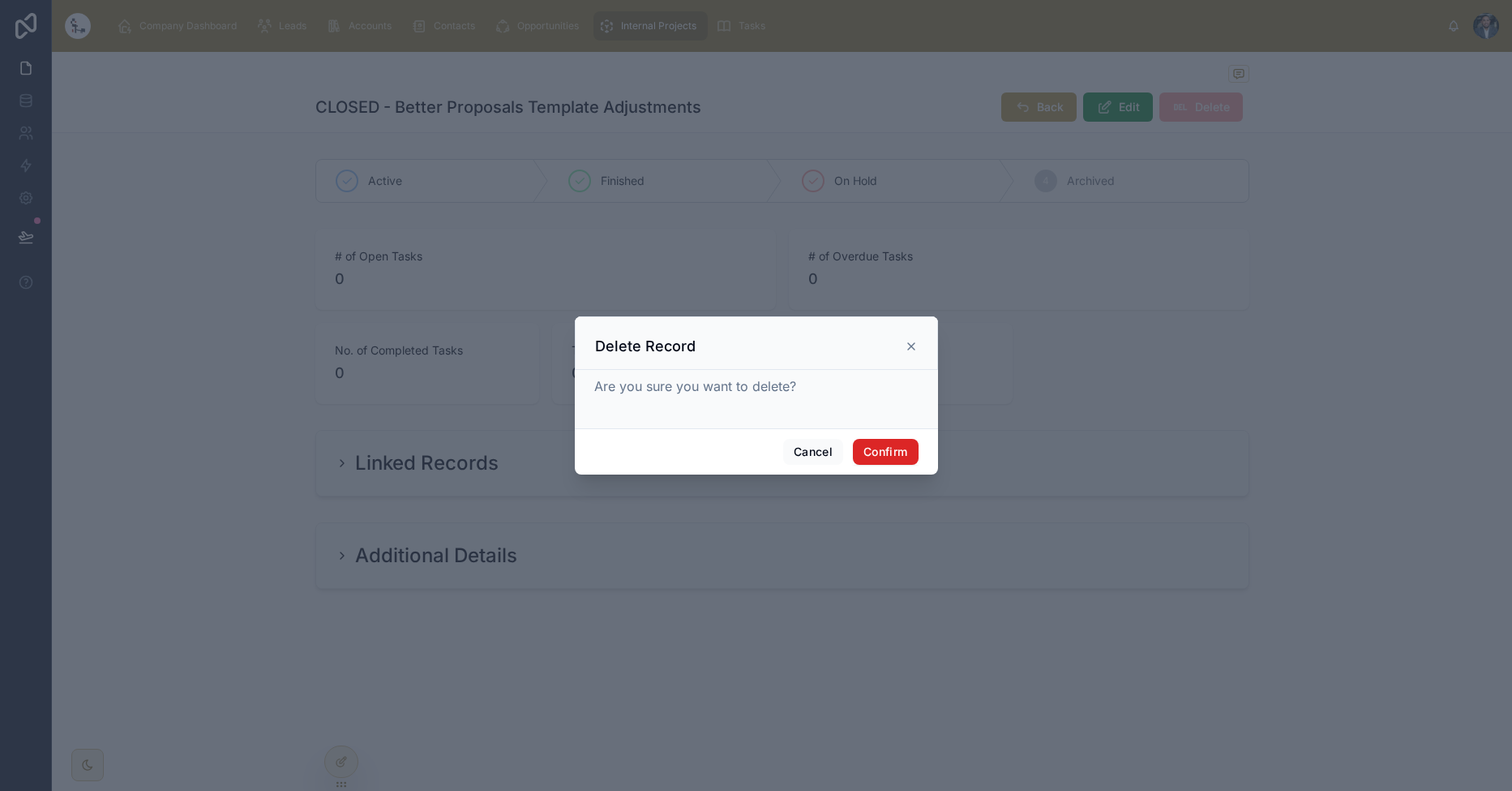
click at [876, 447] on button "Confirm" at bounding box center [885, 452] width 64 height 26
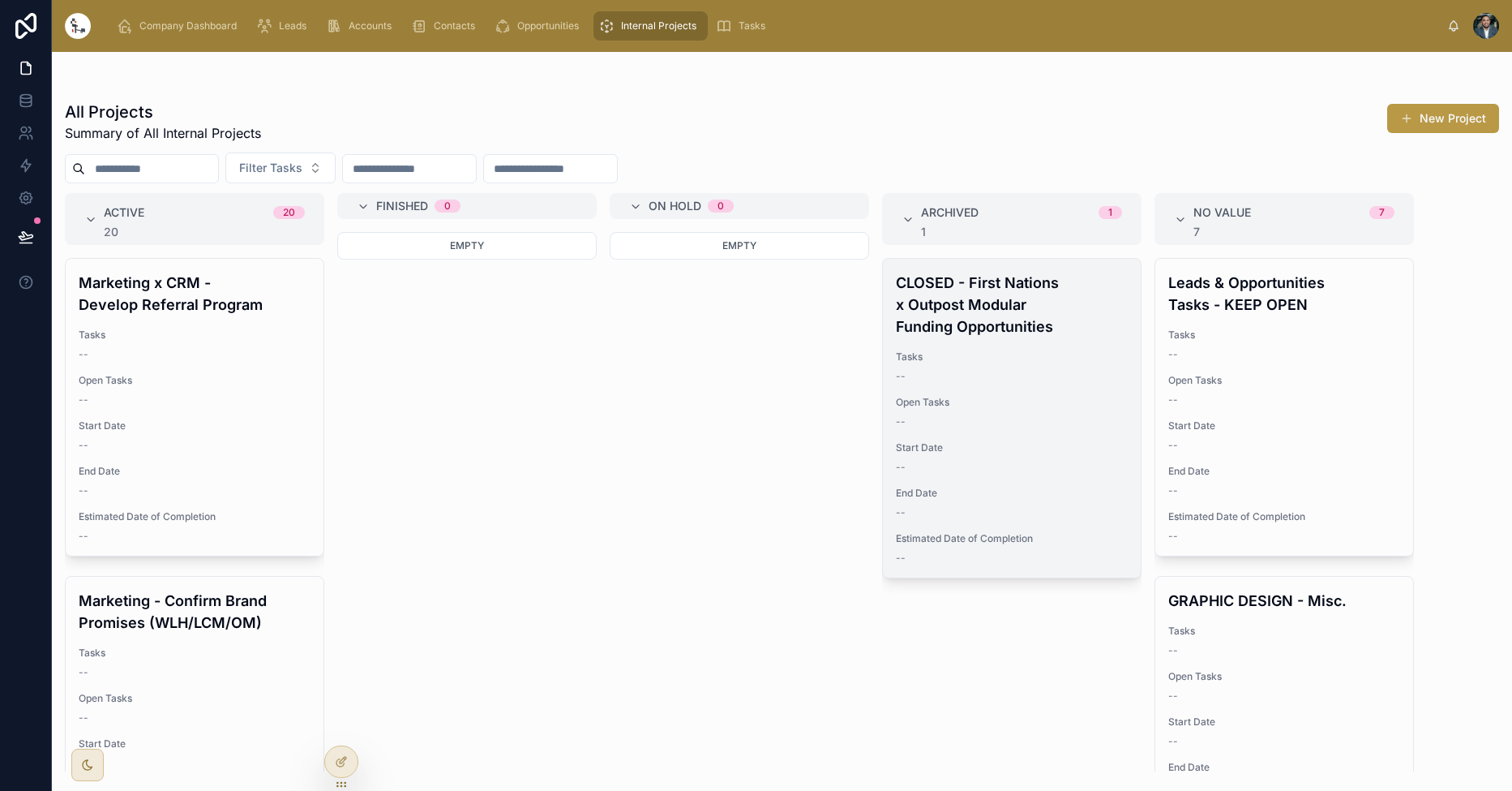
click at [1096, 318] on h4 "CLOSED - First Nations x Outpost Modular Funding Opportunities" at bounding box center [1012, 304] width 231 height 65
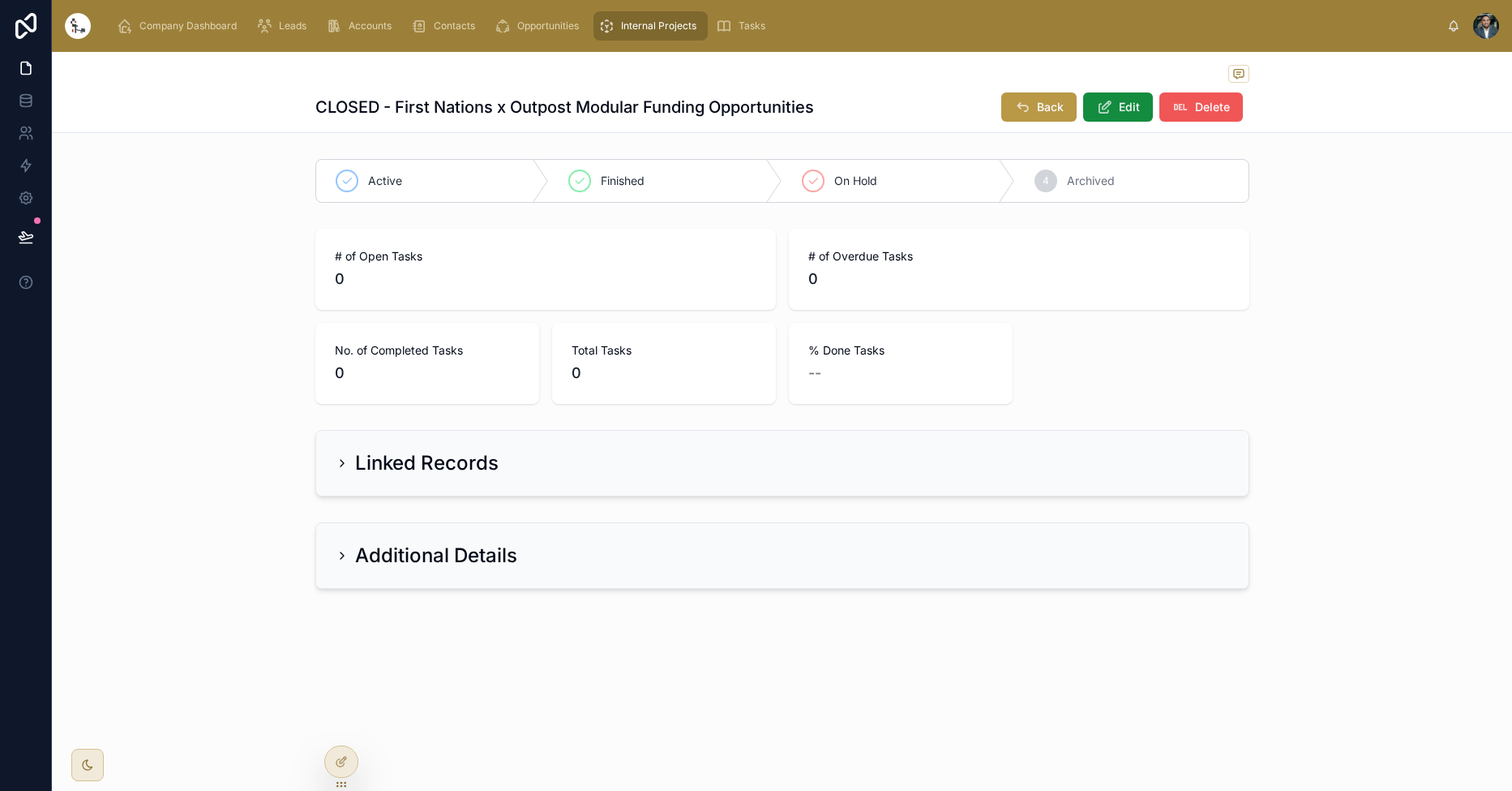
click at [1201, 108] on span "Delete" at bounding box center [1211, 106] width 35 height 16
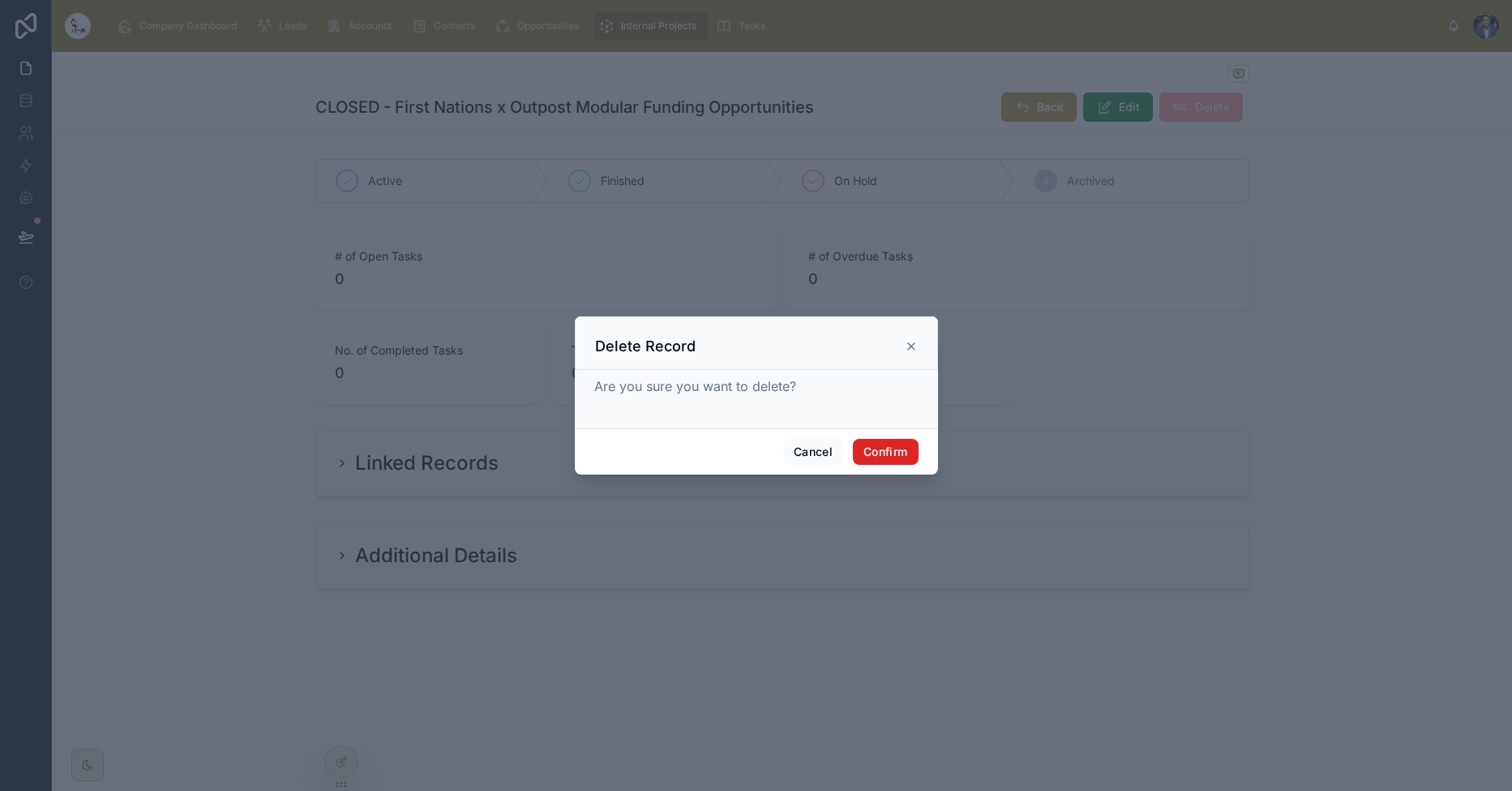
click at [893, 453] on button "Confirm" at bounding box center [885, 452] width 64 height 26
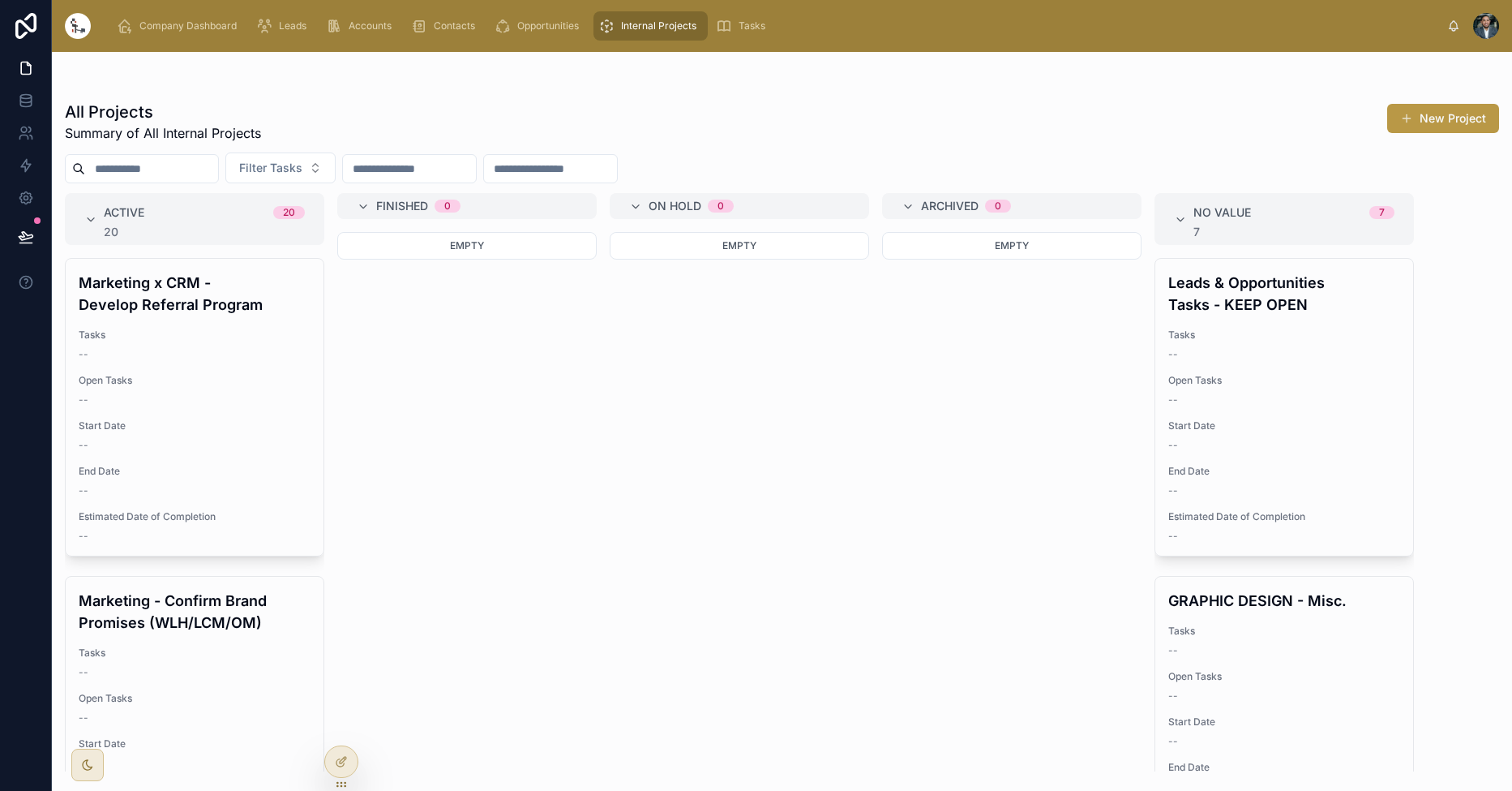
click at [1236, 307] on h4 "Leads & Opportunities Tasks - KEEP OPEN" at bounding box center [1283, 293] width 231 height 44
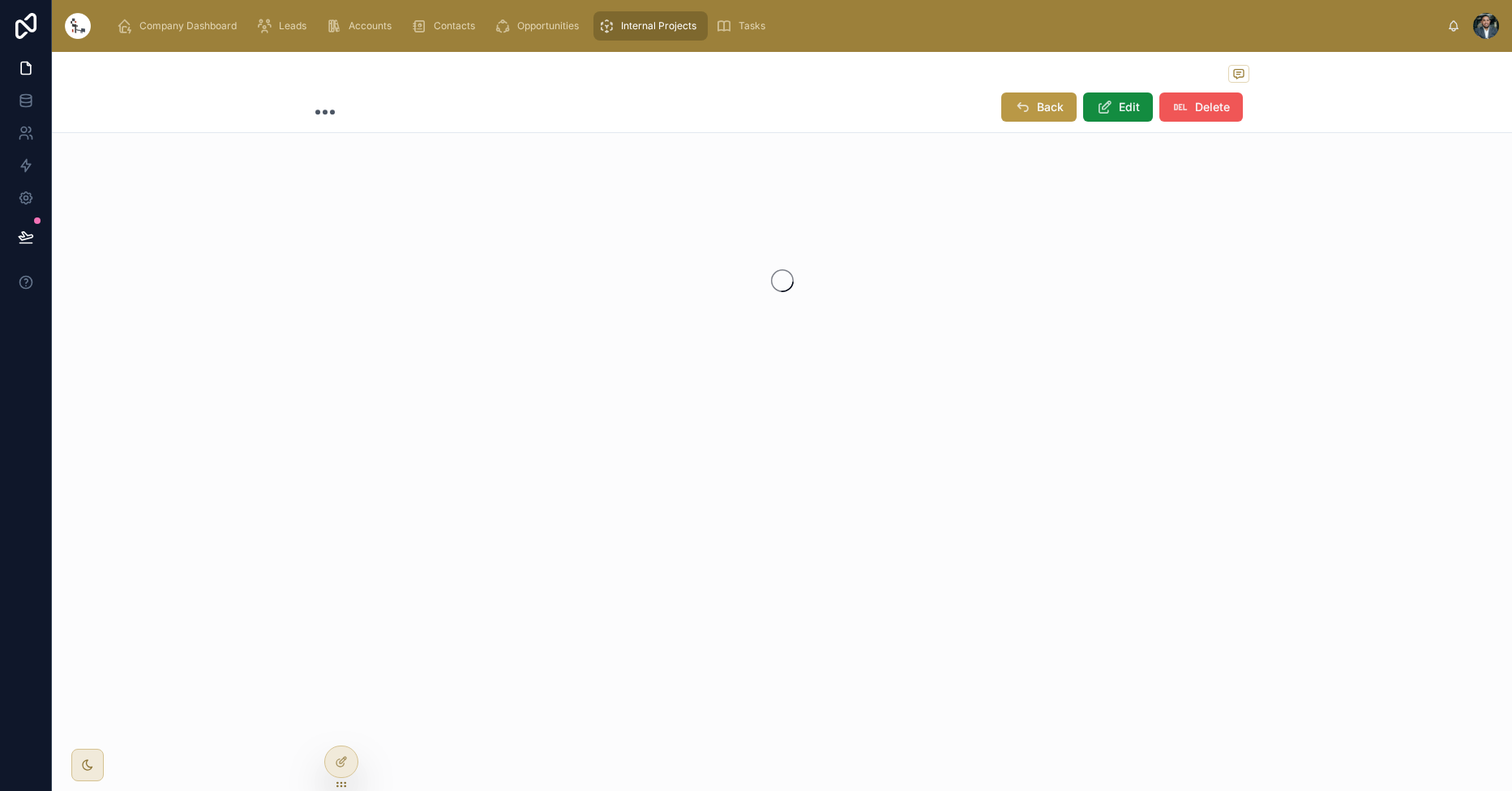
click at [1210, 102] on span "Delete" at bounding box center [1211, 106] width 35 height 16
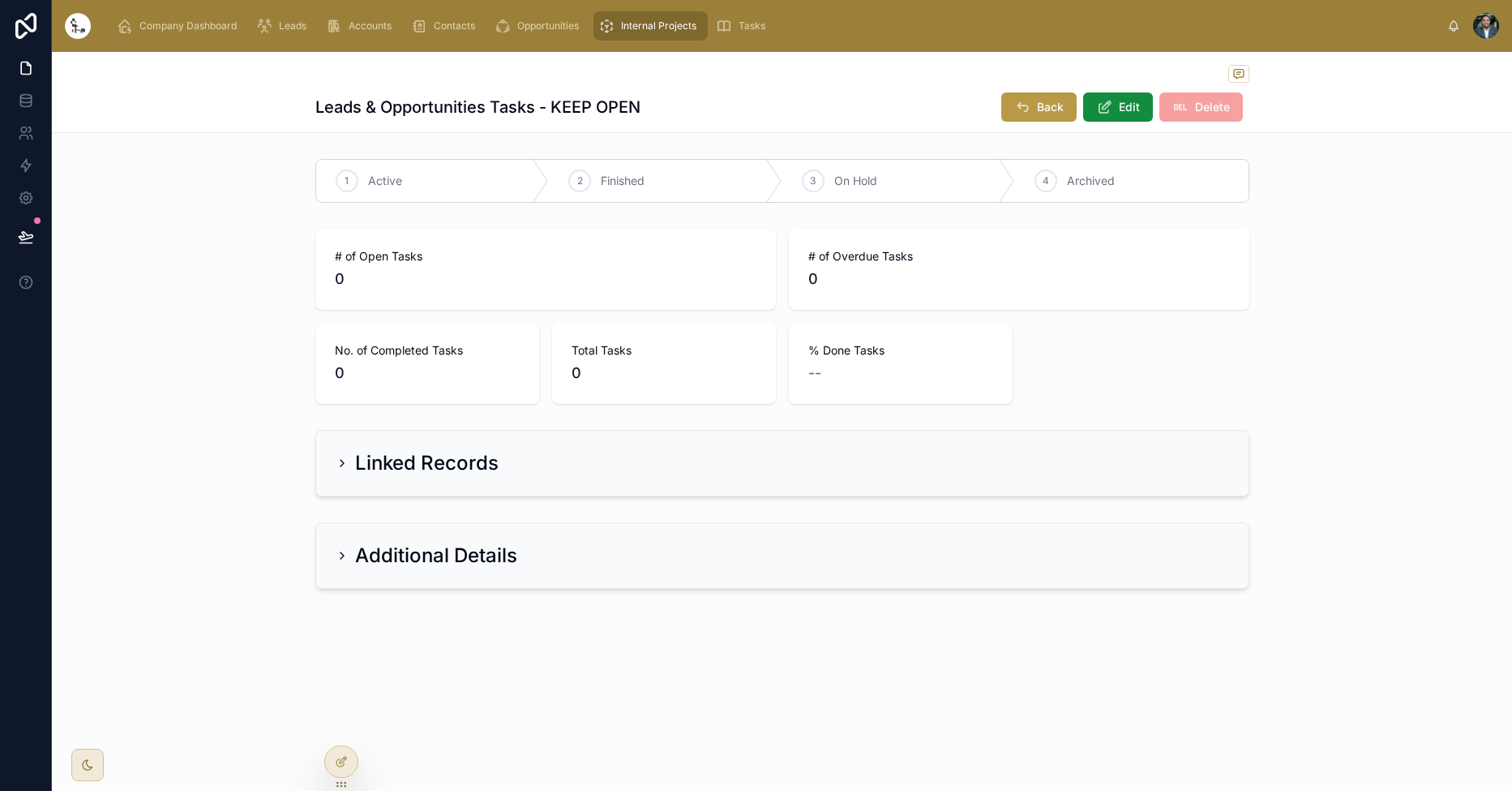
click at [1316, 205] on div "1 Active 2 Finished 3 On Hold 4 Archived" at bounding box center [782, 180] width 1460 height 57
click at [1063, 103] on button "Back" at bounding box center [1038, 106] width 76 height 29
click at [1044, 110] on span "Back" at bounding box center [1050, 106] width 27 height 16
click at [1031, 108] on button "Back" at bounding box center [1038, 106] width 76 height 29
click at [613, 23] on icon "scrollable content" at bounding box center [606, 25] width 16 height 16
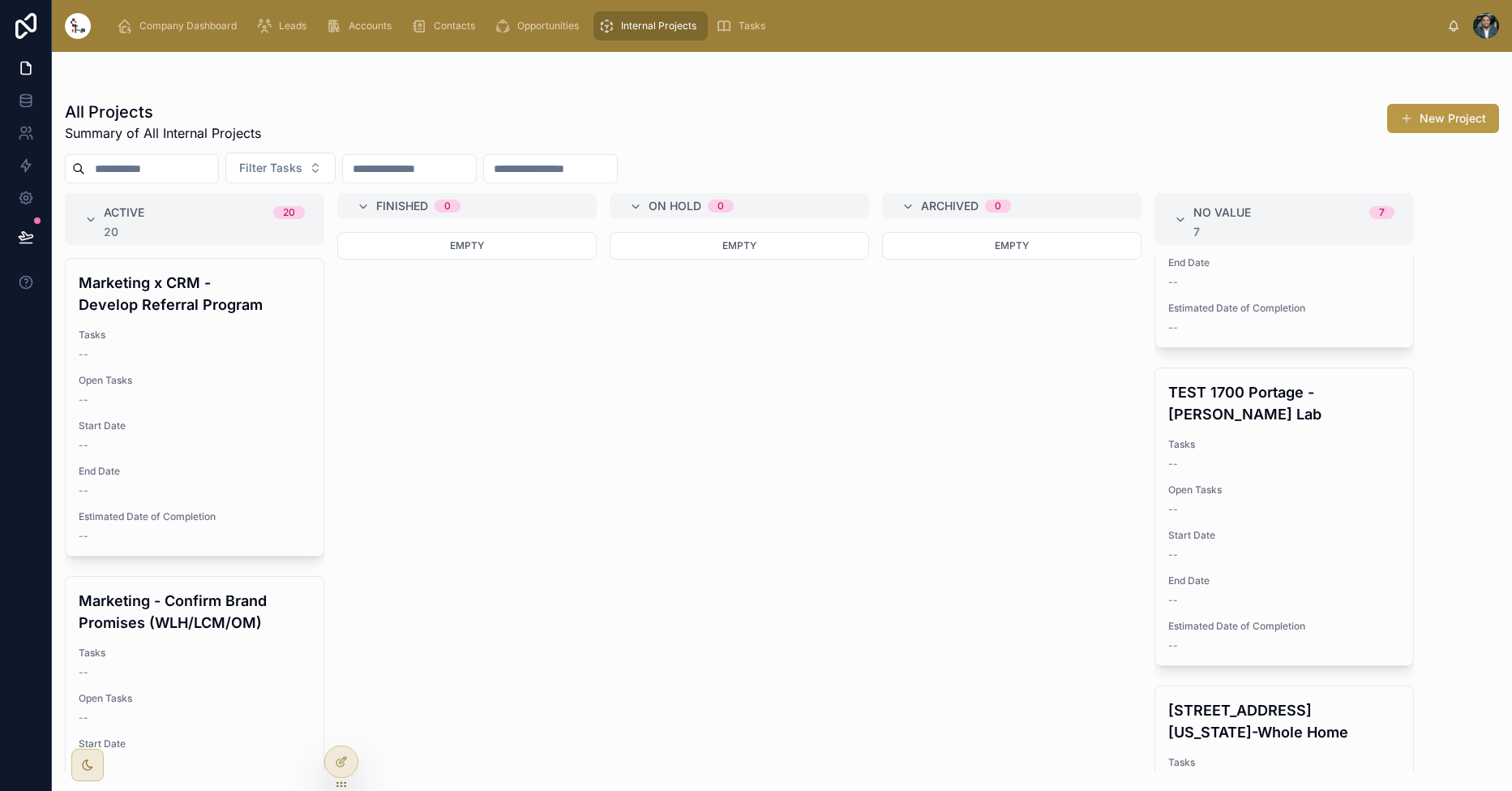
scroll to position [609, 0]
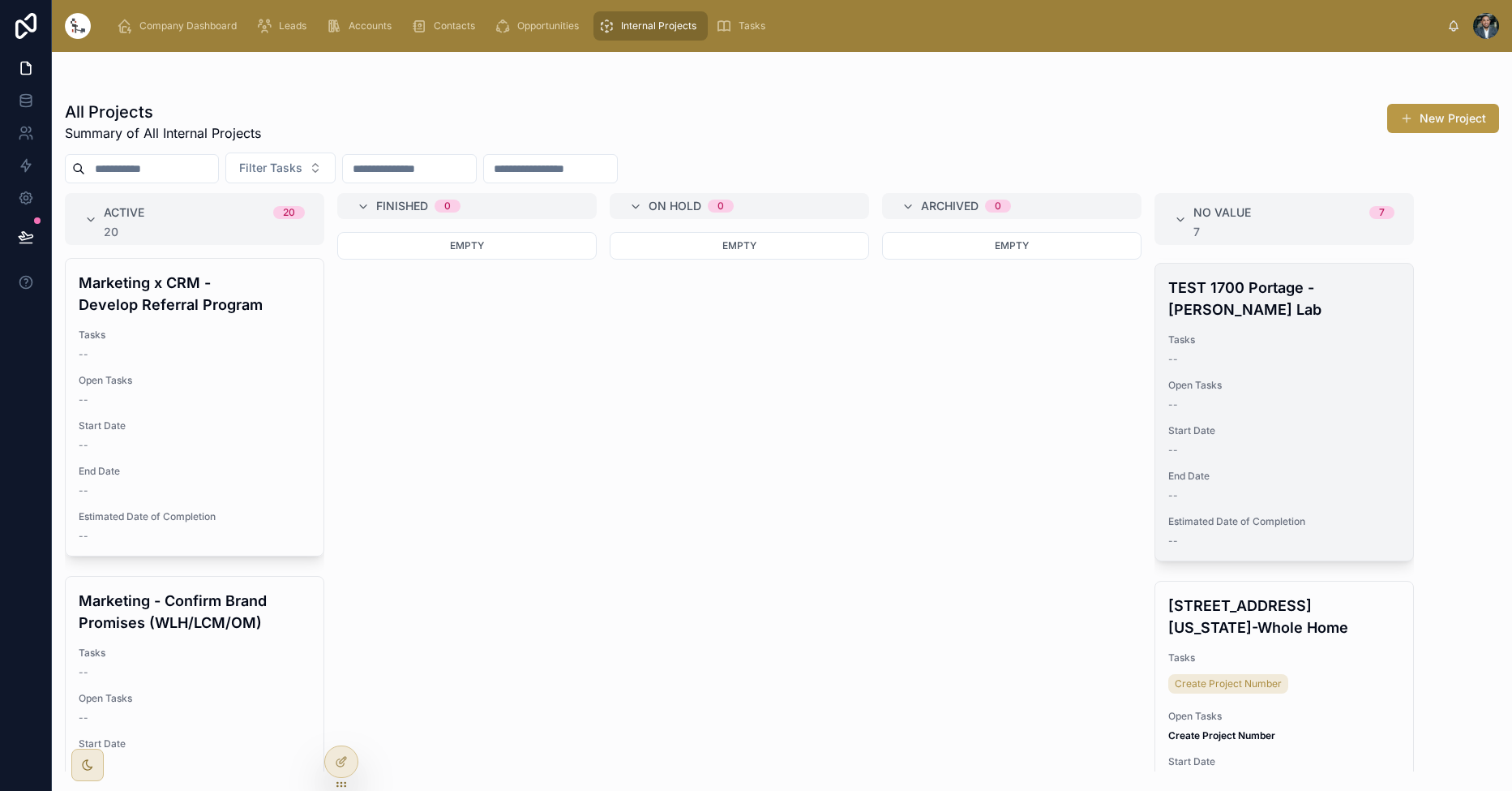
click at [1207, 360] on div "--" at bounding box center [1283, 360] width 231 height 13
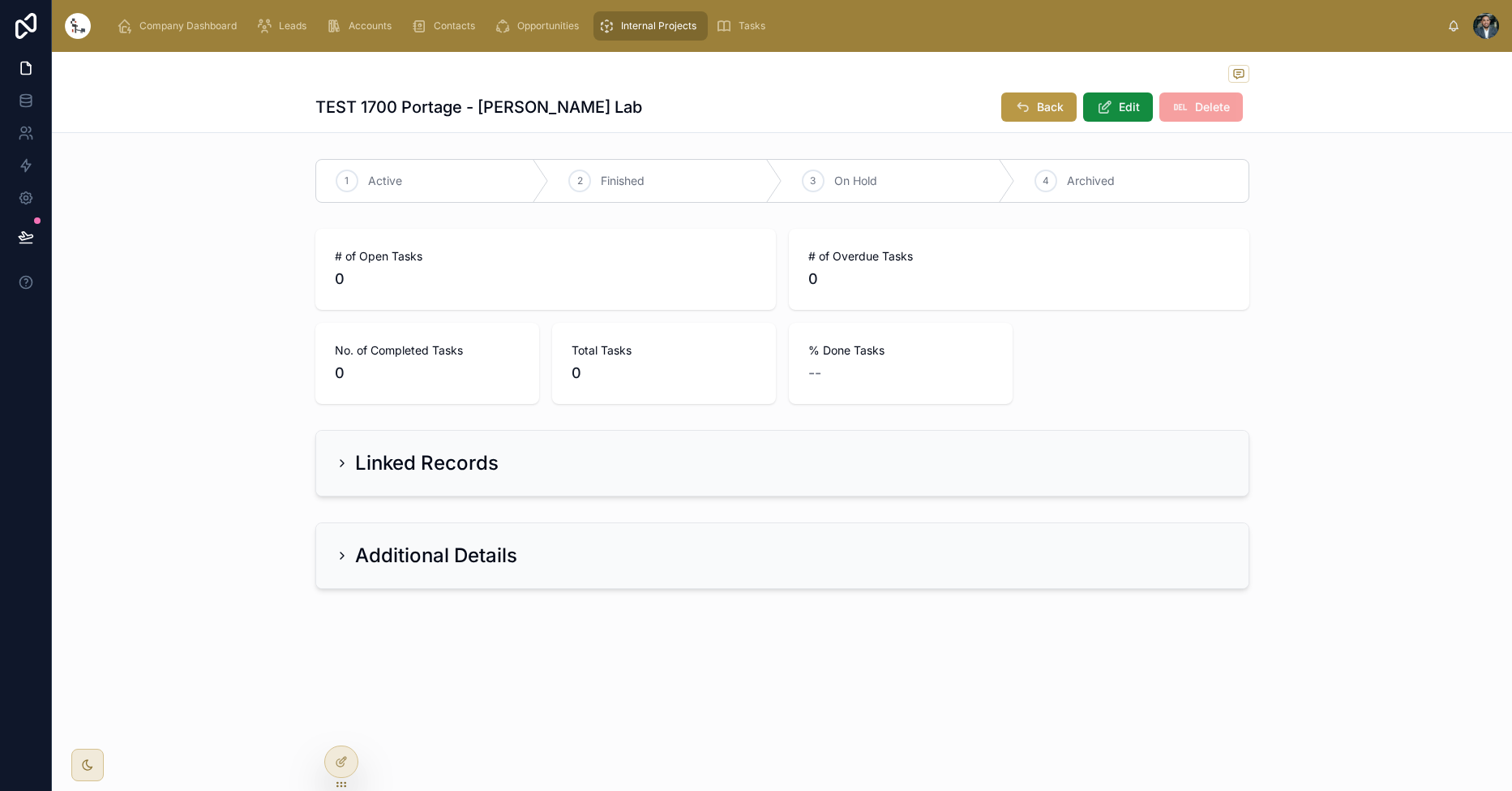
click at [1327, 221] on div "1 Active 2 Finished 3 On Hold 4 Archived # of Open Tasks 0 # of Overdue Tasks 0…" at bounding box center [782, 374] width 1460 height 443
click at [345, 178] on icon at bounding box center [347, 181] width 13 height 13
click at [1178, 116] on span "Delete" at bounding box center [1200, 108] width 83 height 16
click at [1022, 107] on icon at bounding box center [1021, 106] width 16 height 16
click at [1040, 185] on icon at bounding box center [1045, 181] width 13 height 13
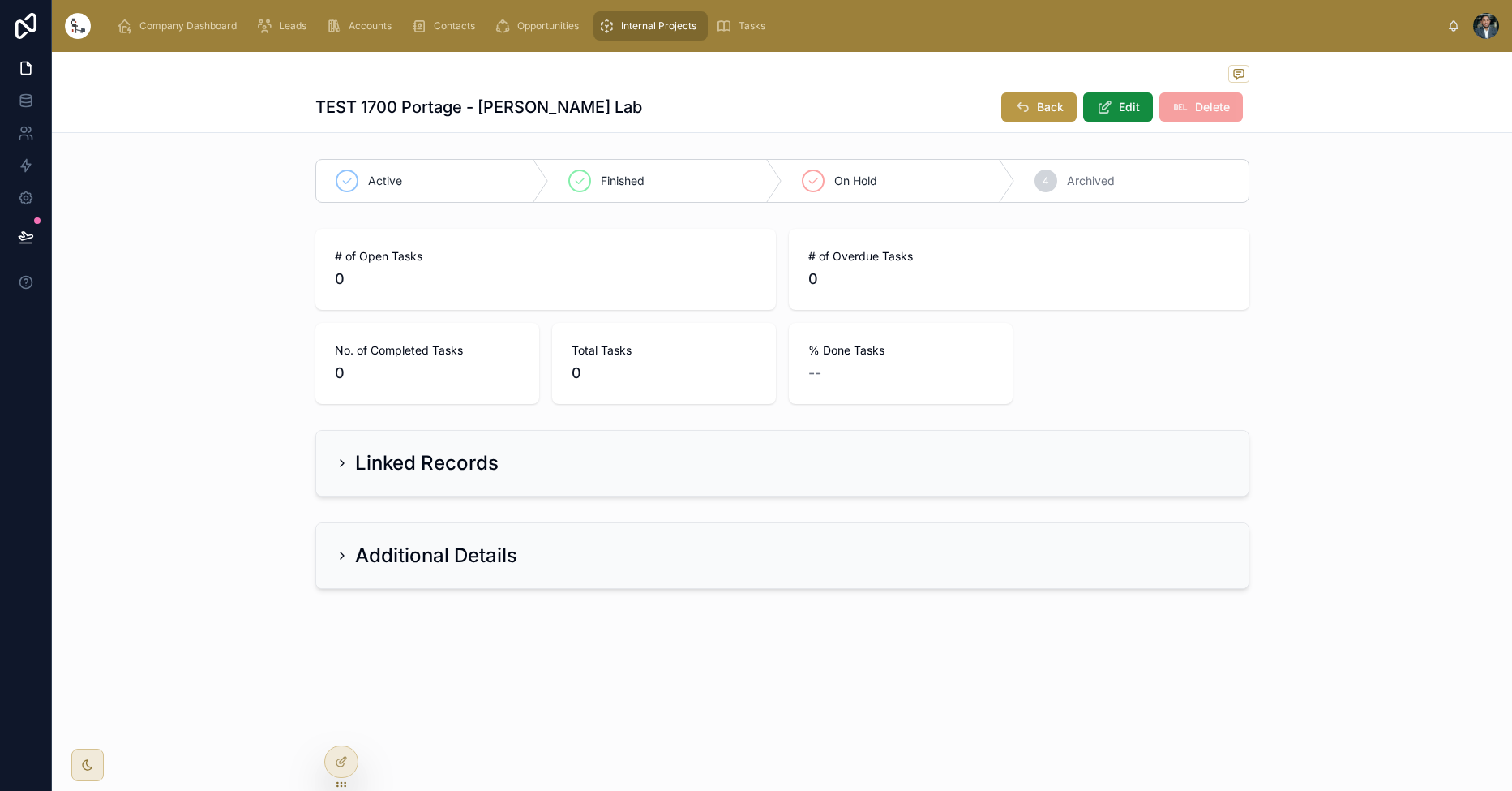
click at [637, 31] on span "Internal Projects" at bounding box center [658, 26] width 76 height 13
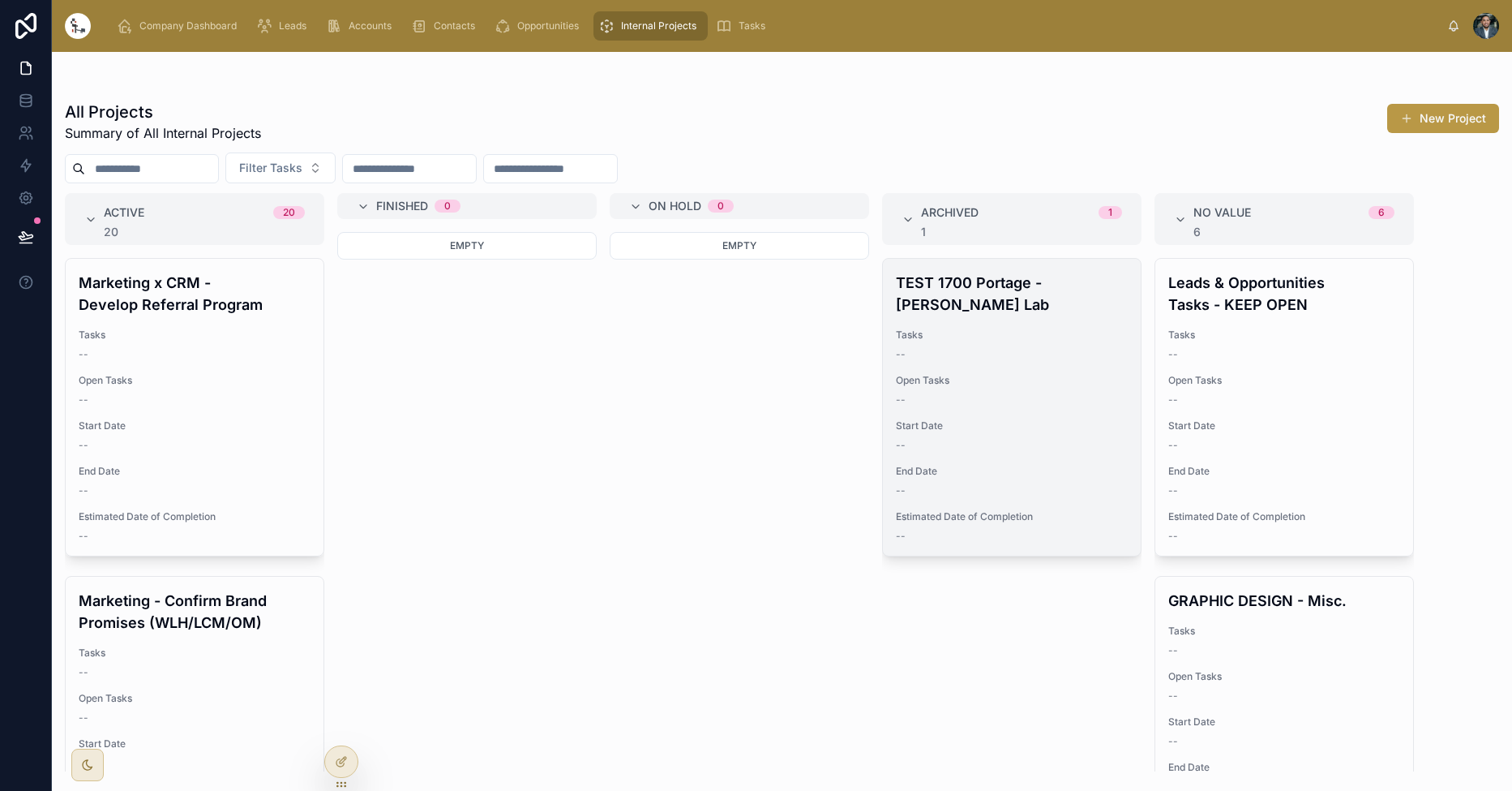
click at [1014, 332] on span "Tasks" at bounding box center [1012, 335] width 231 height 13
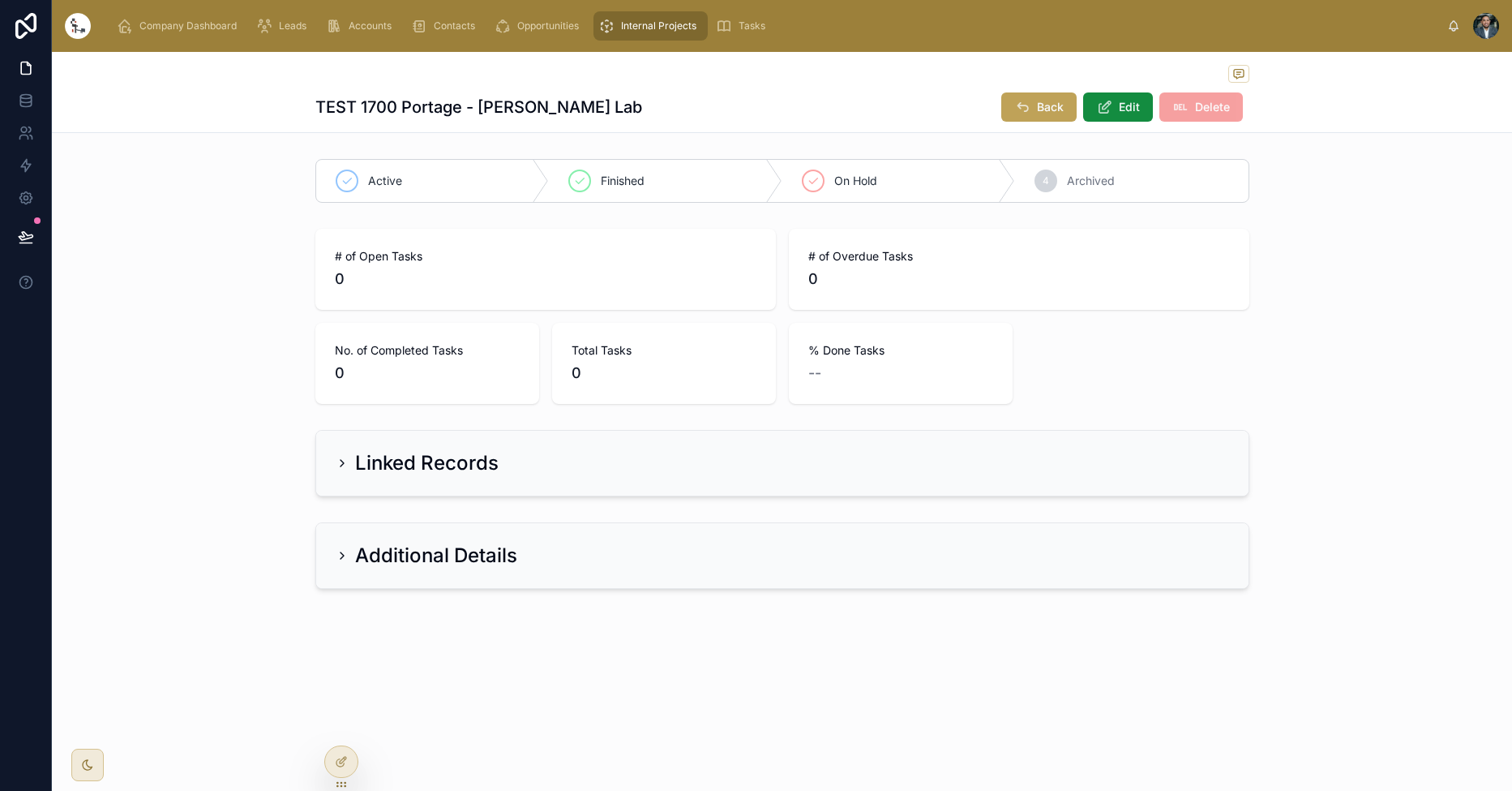
click at [1024, 103] on icon at bounding box center [1021, 106] width 16 height 16
click at [627, 34] on div "Internal Projects" at bounding box center [651, 26] width 105 height 26
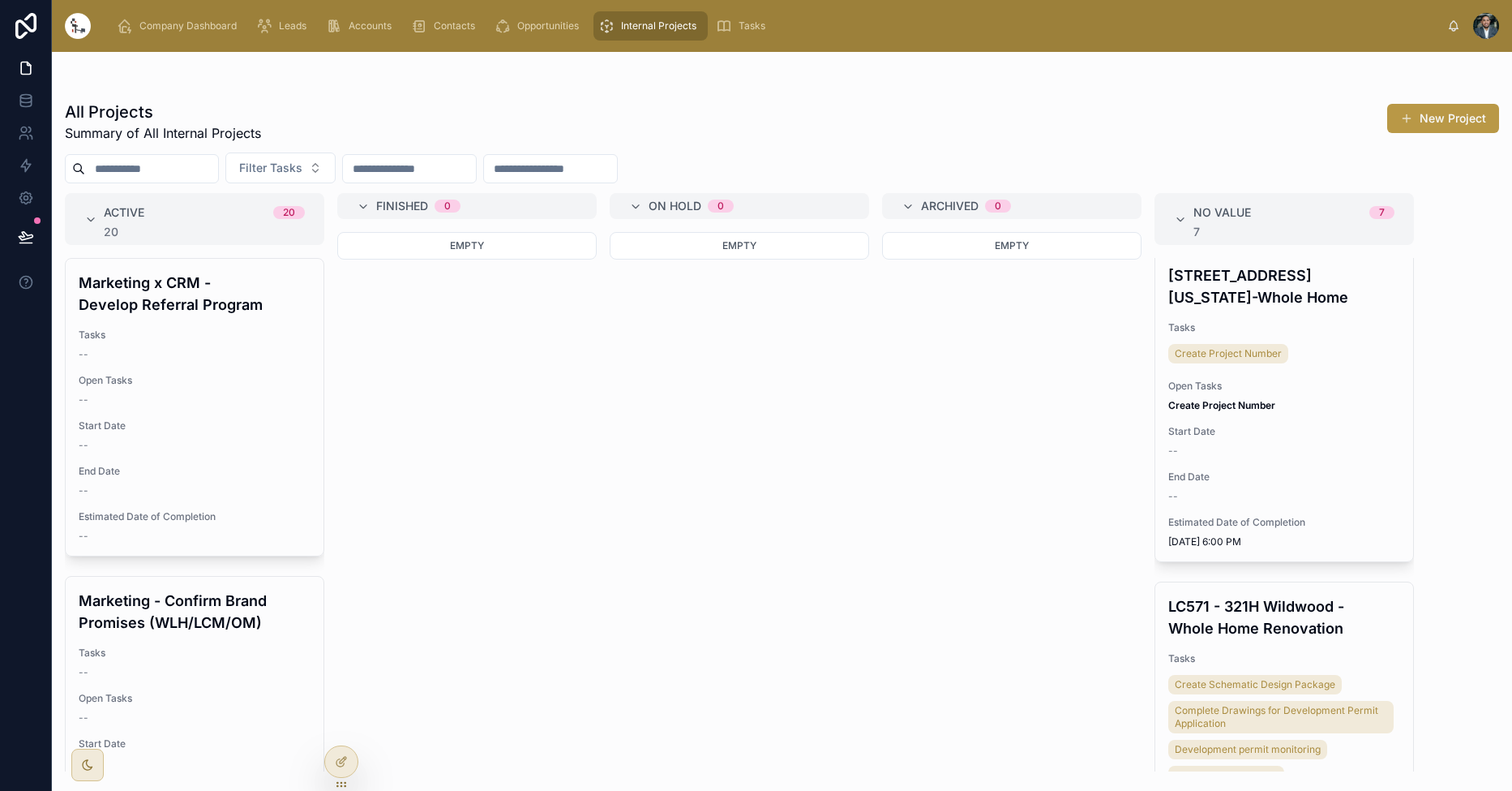
scroll to position [982, 0]
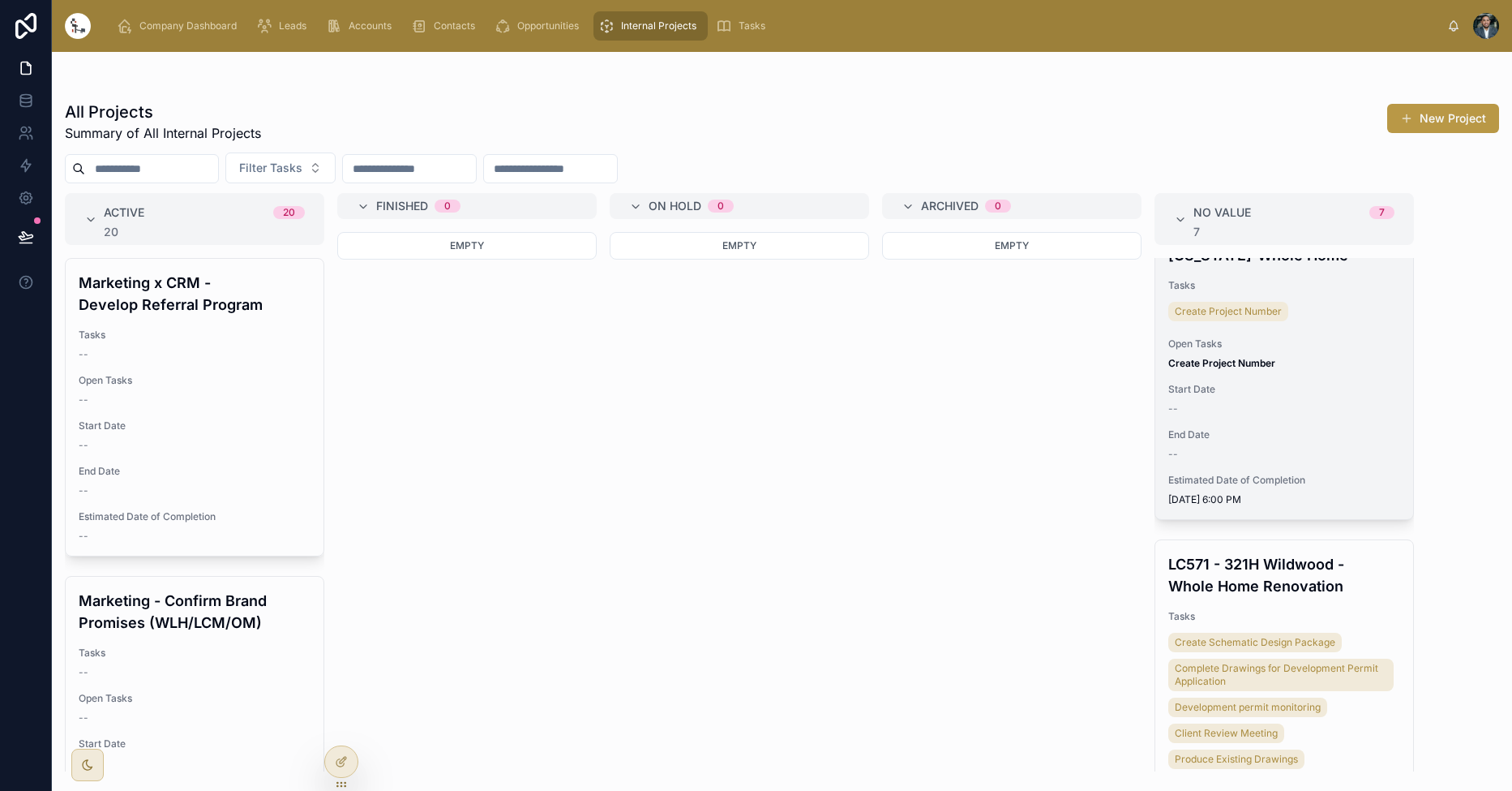
click at [1269, 429] on span "End Date" at bounding box center [1283, 435] width 231 height 13
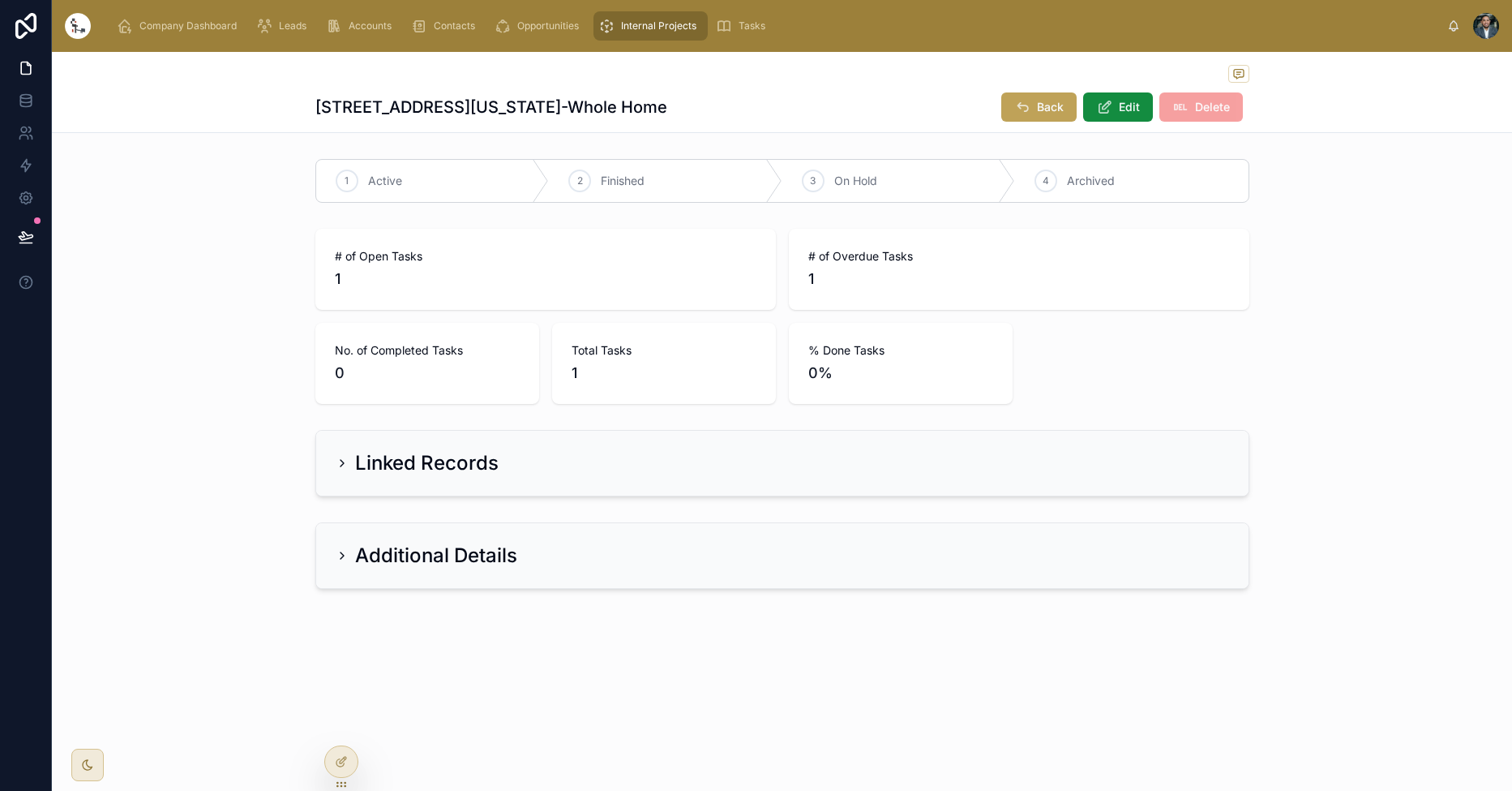
click at [1018, 120] on button "Back" at bounding box center [1038, 106] width 76 height 29
click at [1038, 113] on span "Back" at bounding box center [1050, 106] width 27 height 16
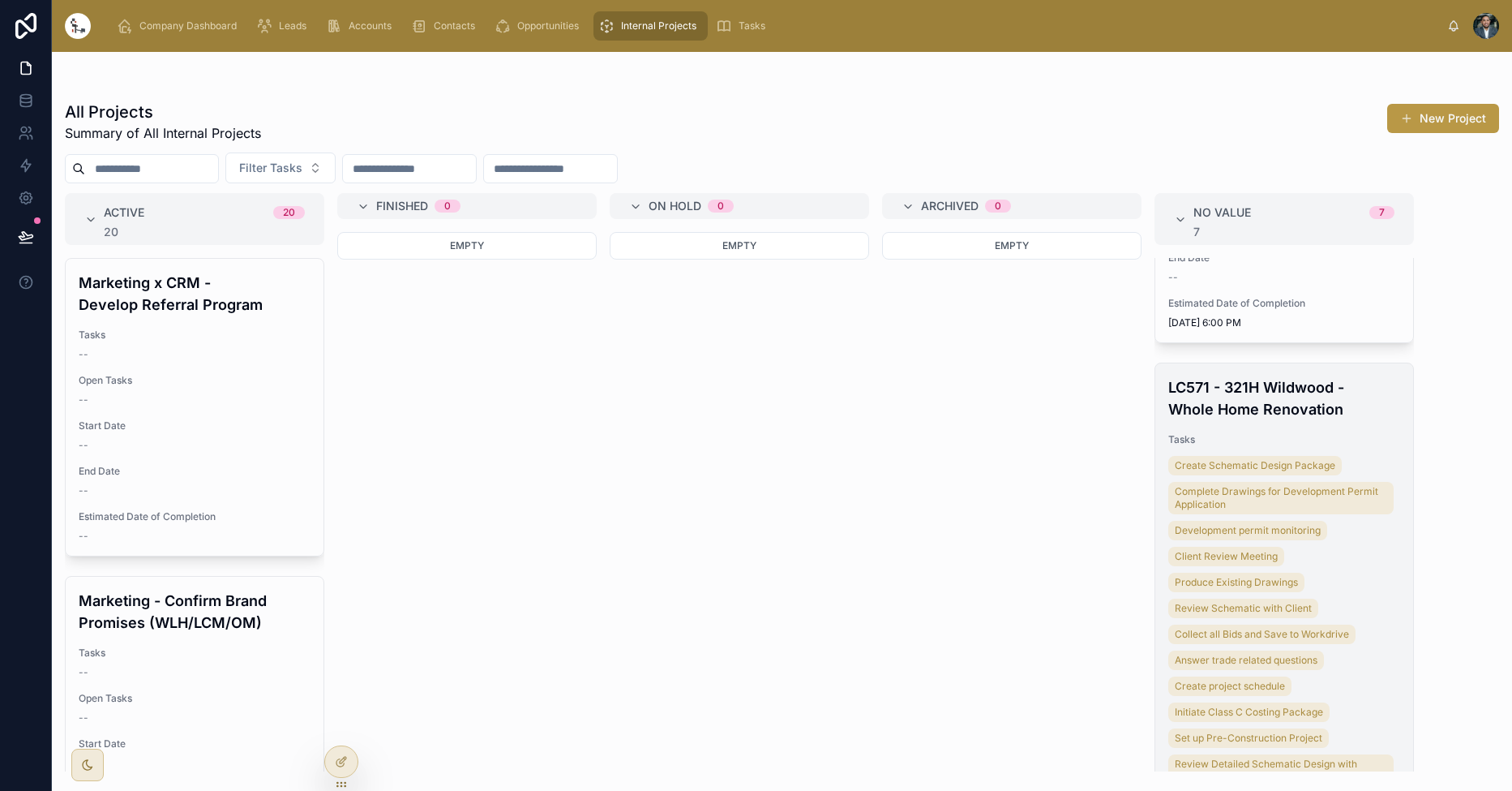
scroll to position [1042, 0]
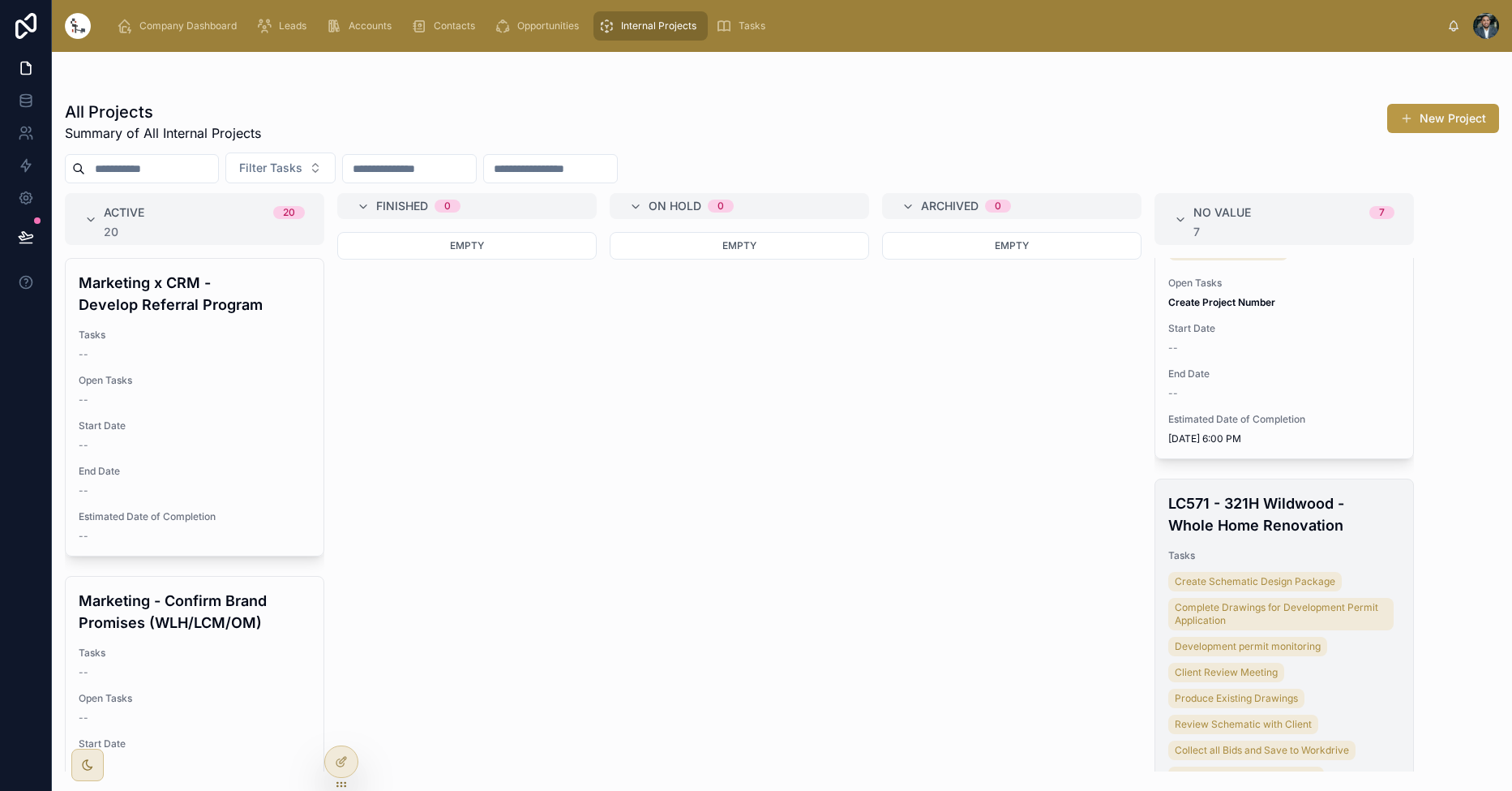
click at [1276, 515] on h4 "LC571 - 321H Wildwood - Whole Home Renovation" at bounding box center [1283, 514] width 231 height 44
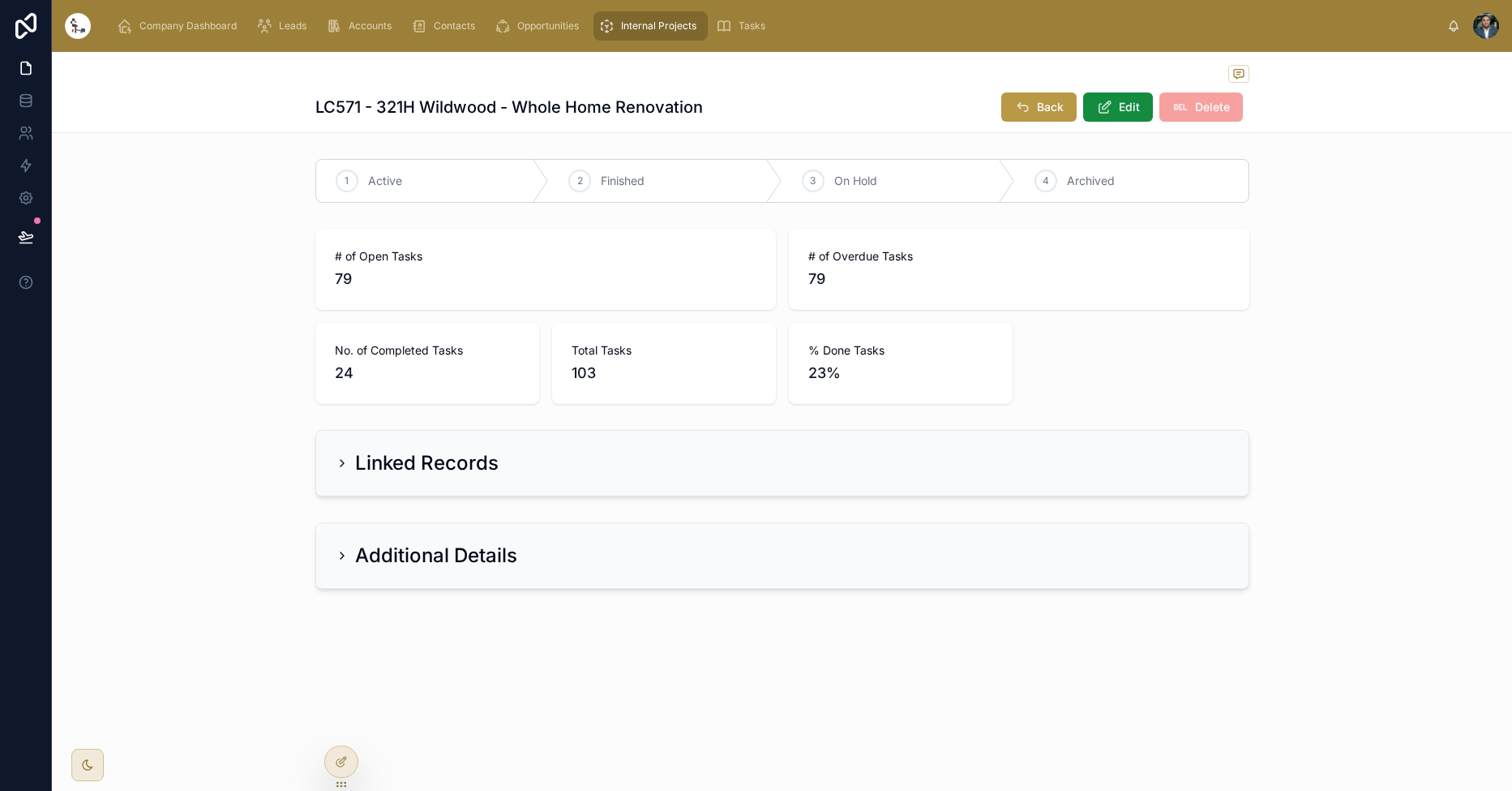
scroll to position [0, 1]
click at [1044, 110] on span "Back" at bounding box center [1050, 106] width 27 height 16
click at [625, 31] on span "Internal Projects" at bounding box center [658, 26] width 76 height 13
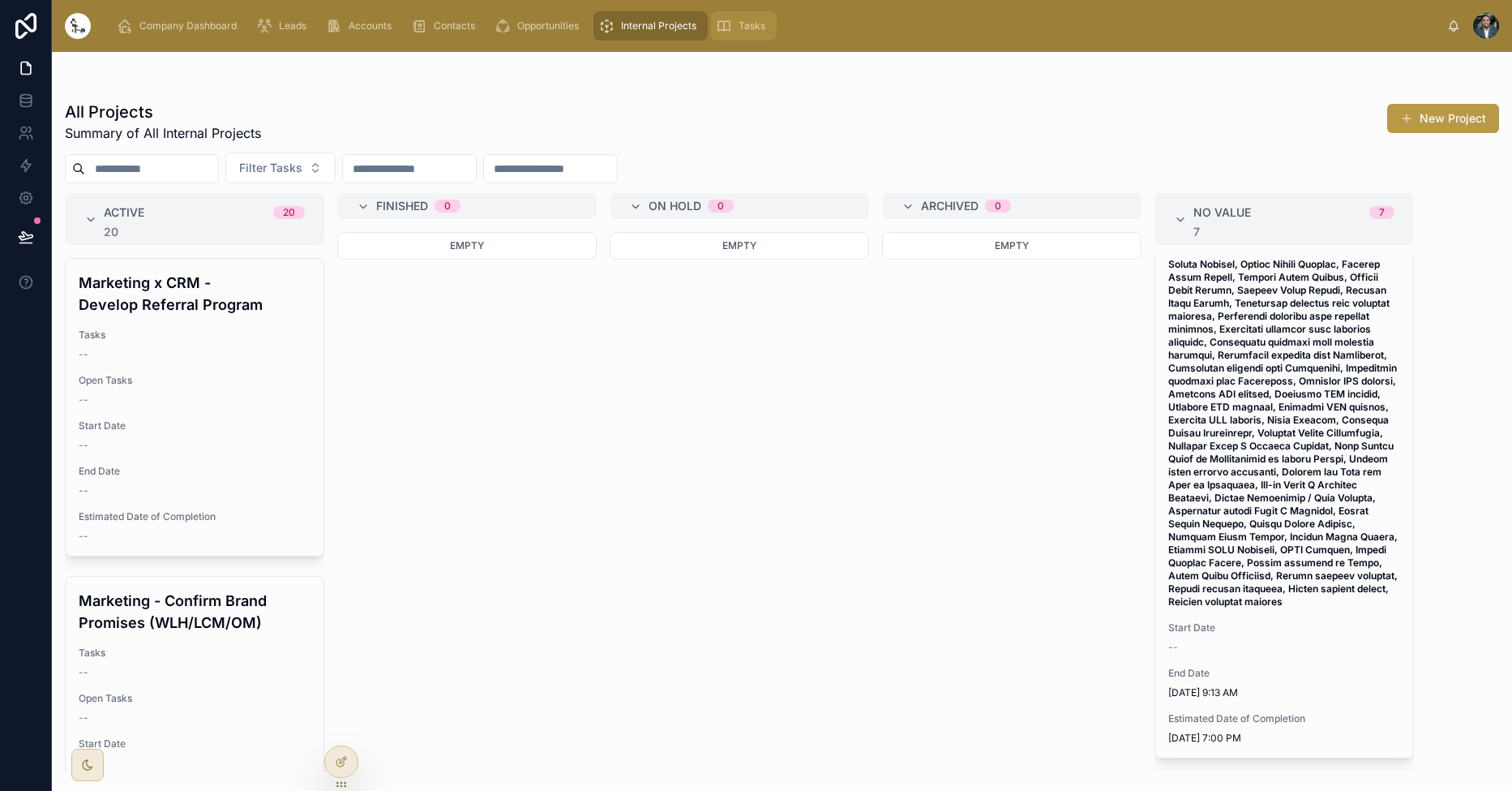
click at [742, 31] on span "Tasks" at bounding box center [751, 26] width 27 height 13
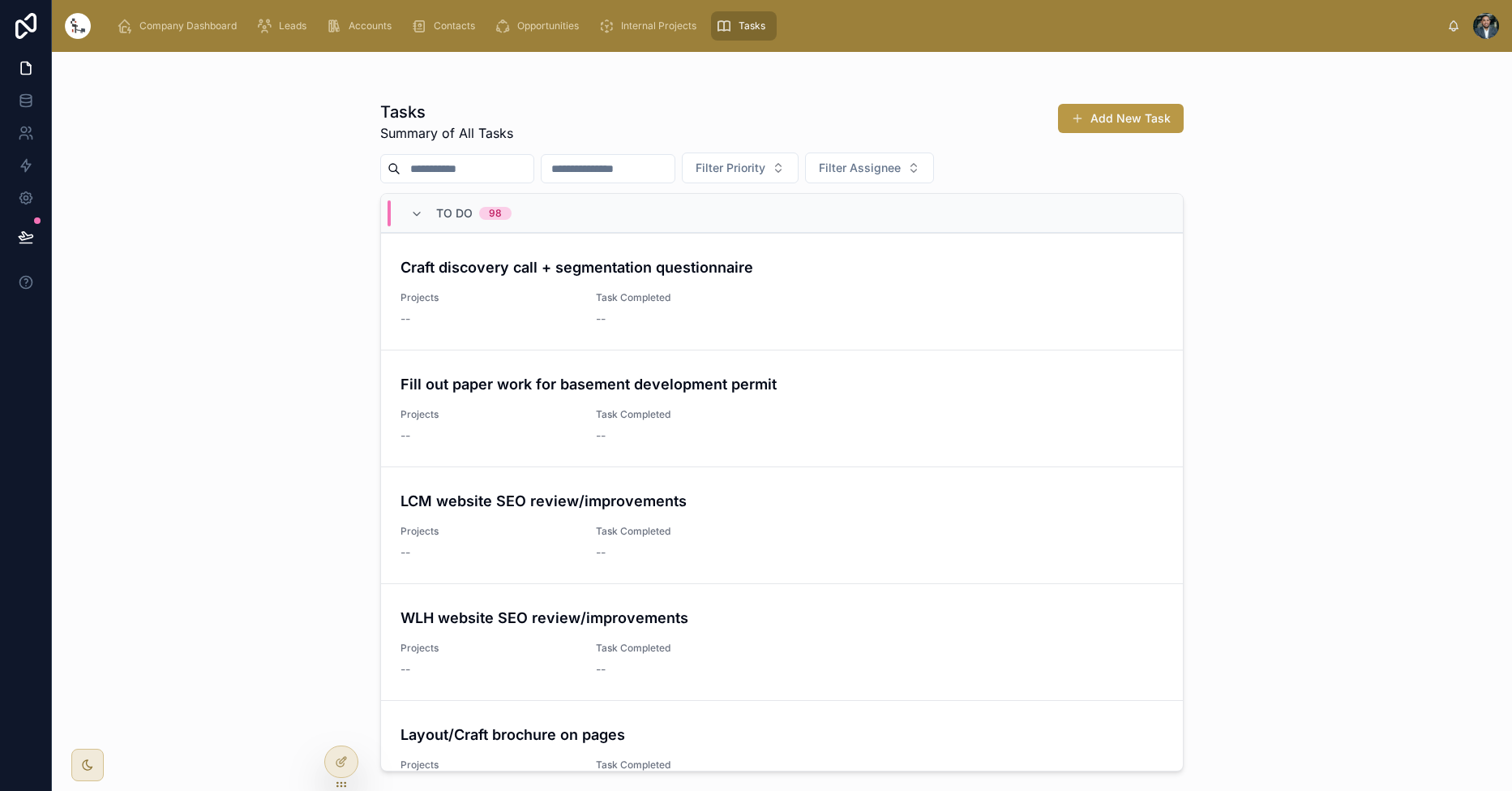
click at [675, 169] on input "text" at bounding box center [608, 168] width 133 height 22
click at [419, 214] on icon at bounding box center [416, 214] width 13 height 13
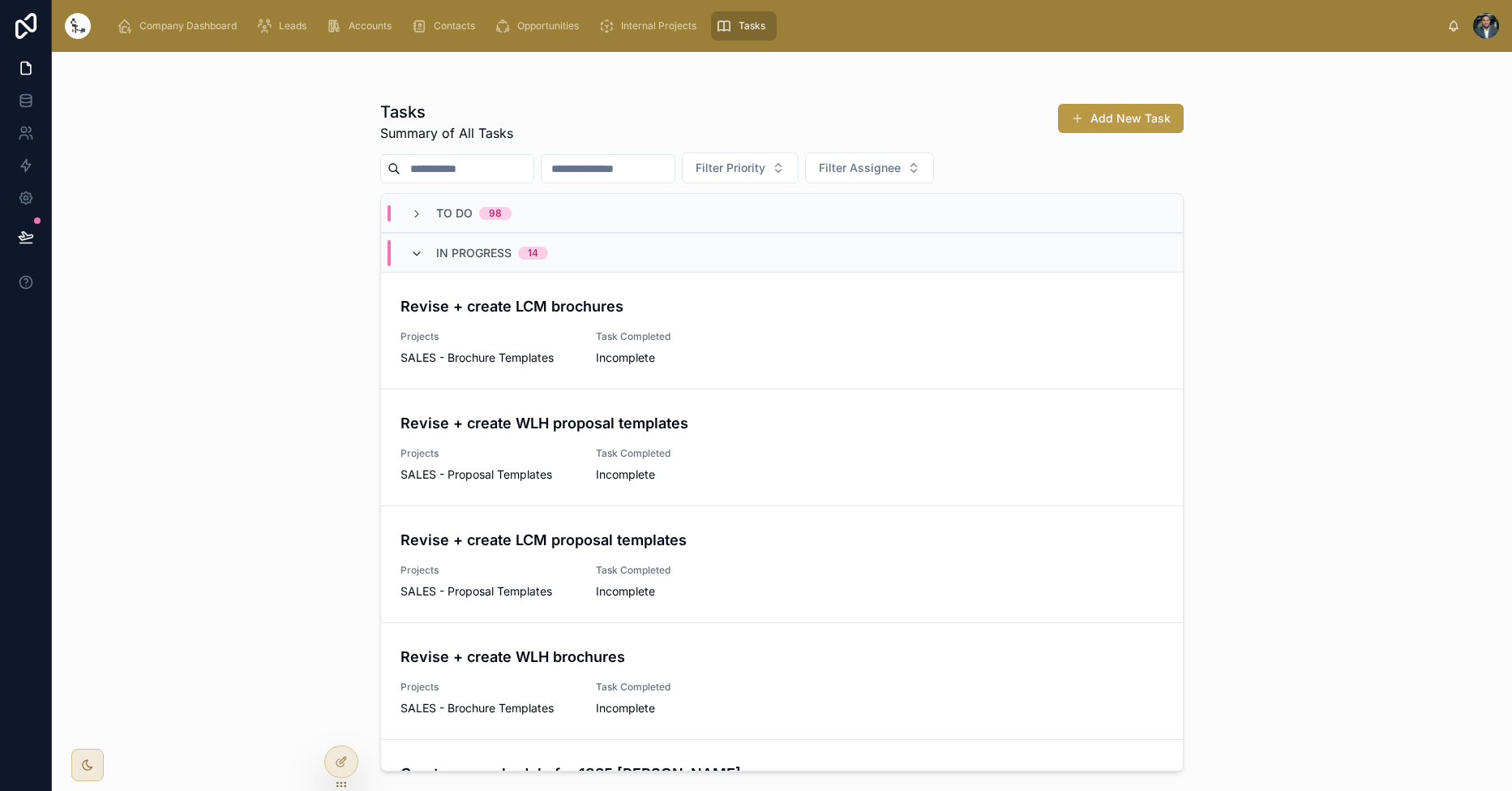
click at [413, 256] on icon at bounding box center [416, 254] width 13 height 13
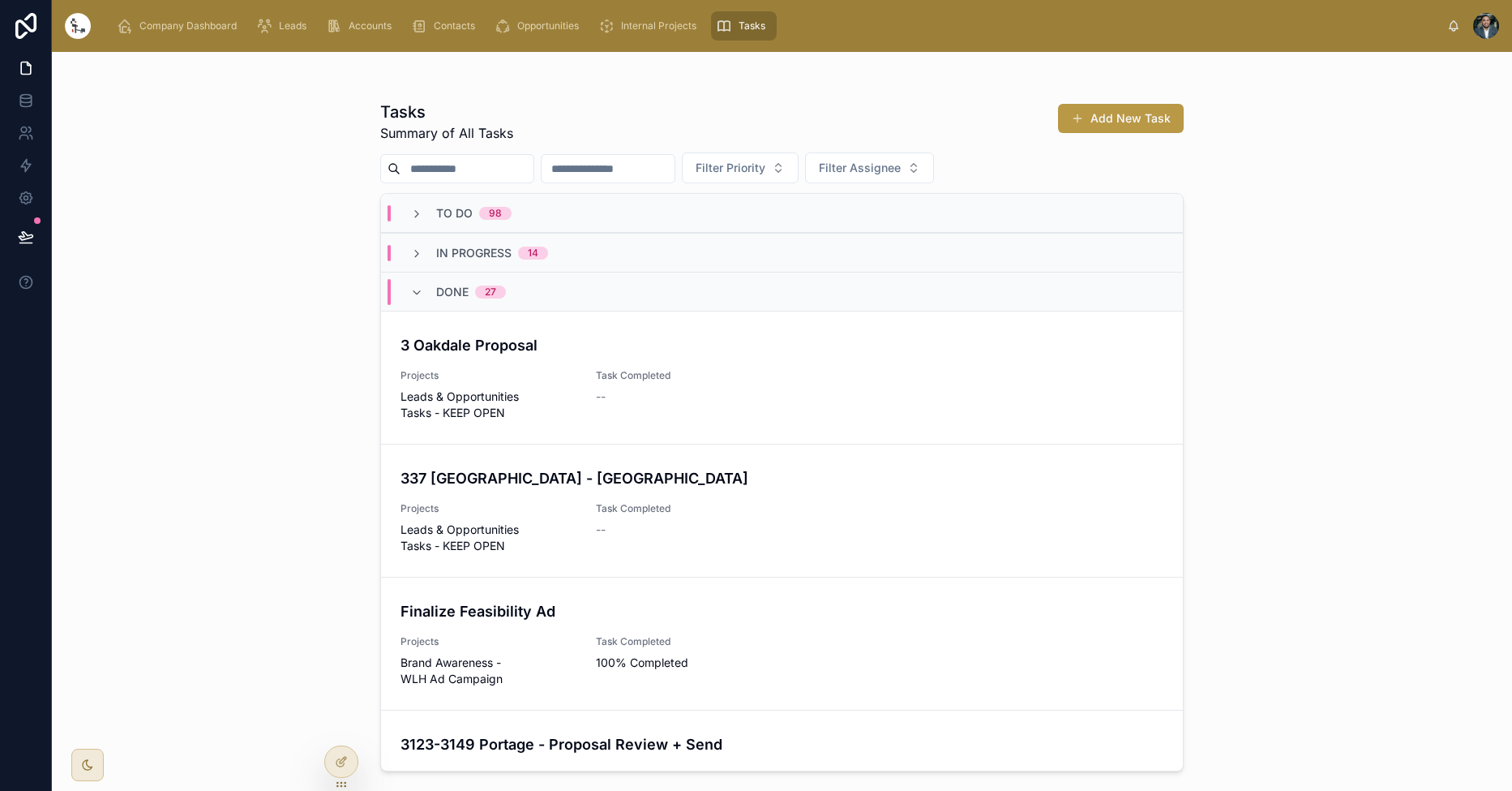
click at [415, 303] on div "Done 27" at bounding box center [457, 292] width 95 height 26
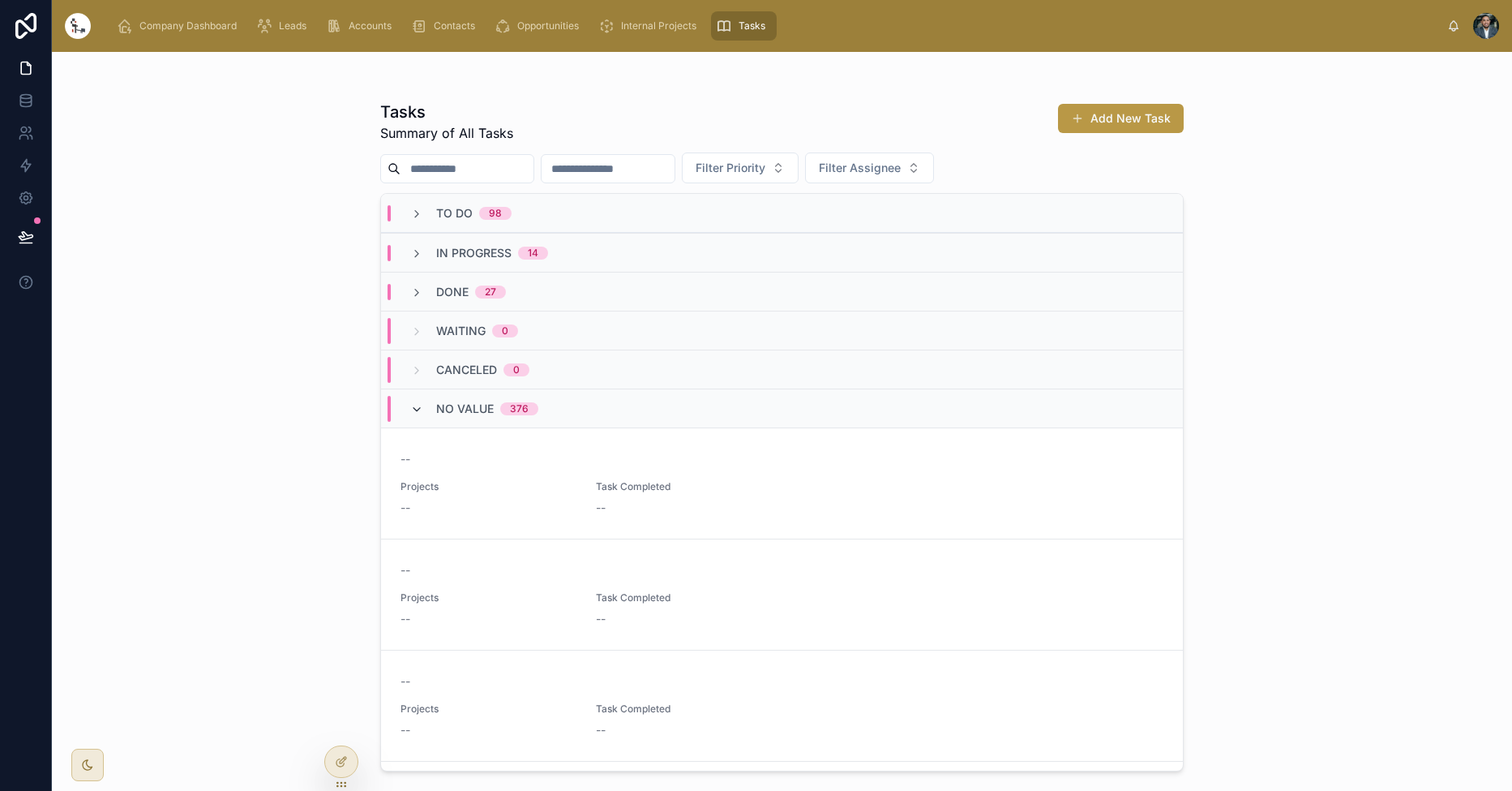
click at [422, 410] on icon at bounding box center [416, 410] width 13 height 13
